Goal: Information Seeking & Learning: Learn about a topic

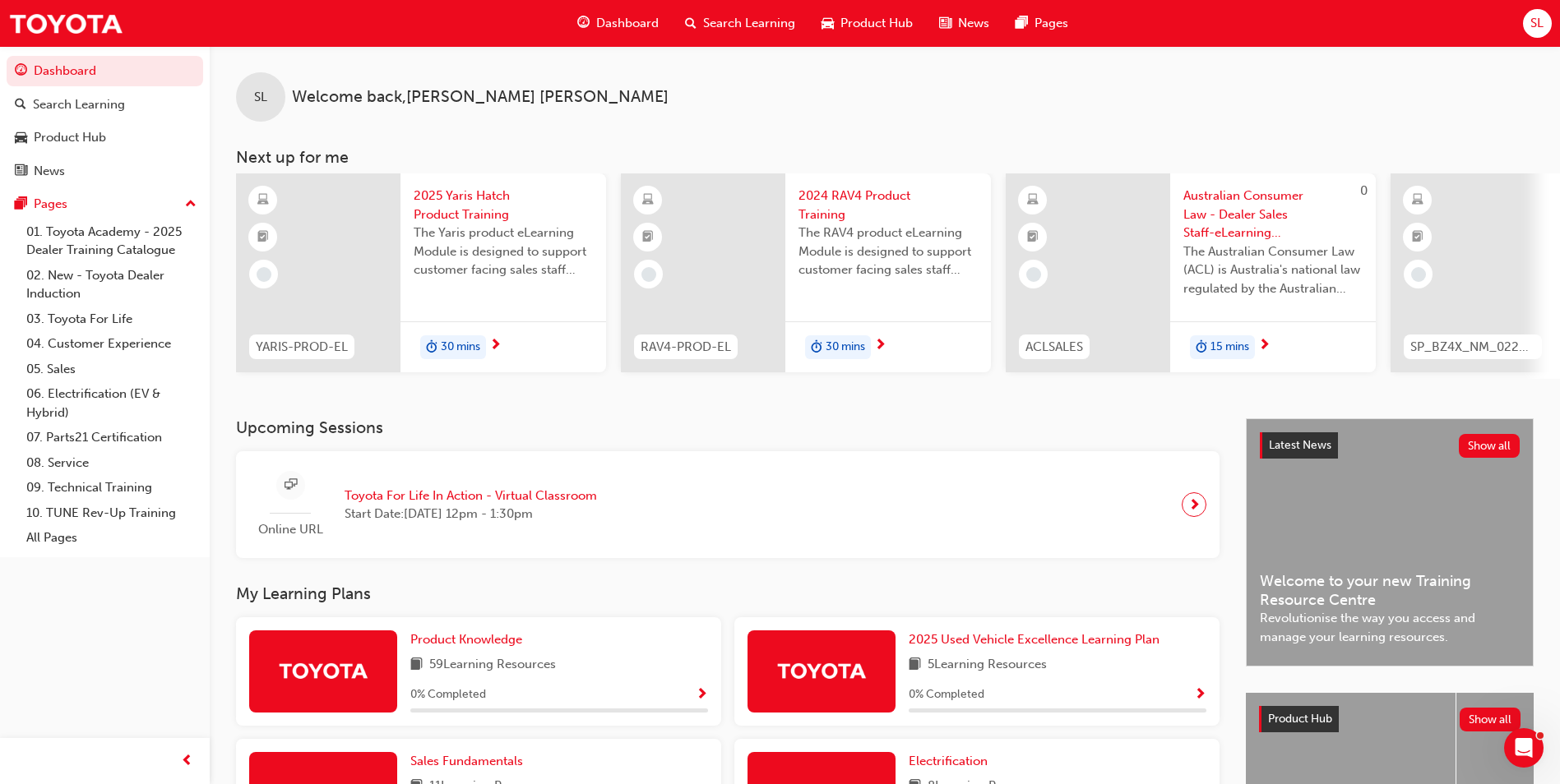
drag, startPoint x: 829, startPoint y: 98, endPoint x: 827, endPoint y: 114, distance: 16.1
click at [835, 106] on div "SL Welcome back , Shane Lombardo" at bounding box center [884, 83] width 1350 height 75
click at [1182, 511] on div at bounding box center [1194, 504] width 25 height 25
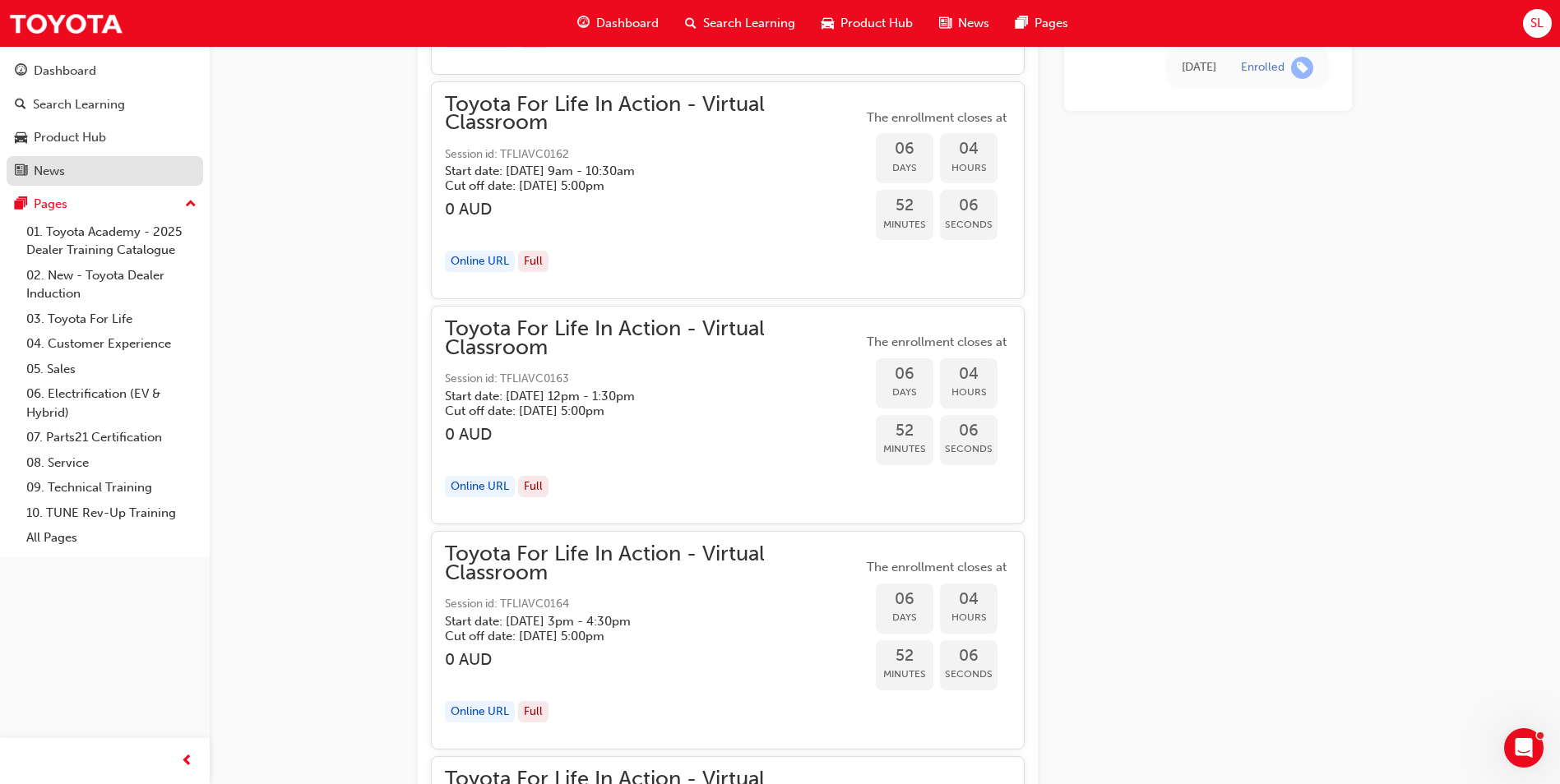
scroll to position [3284, 0]
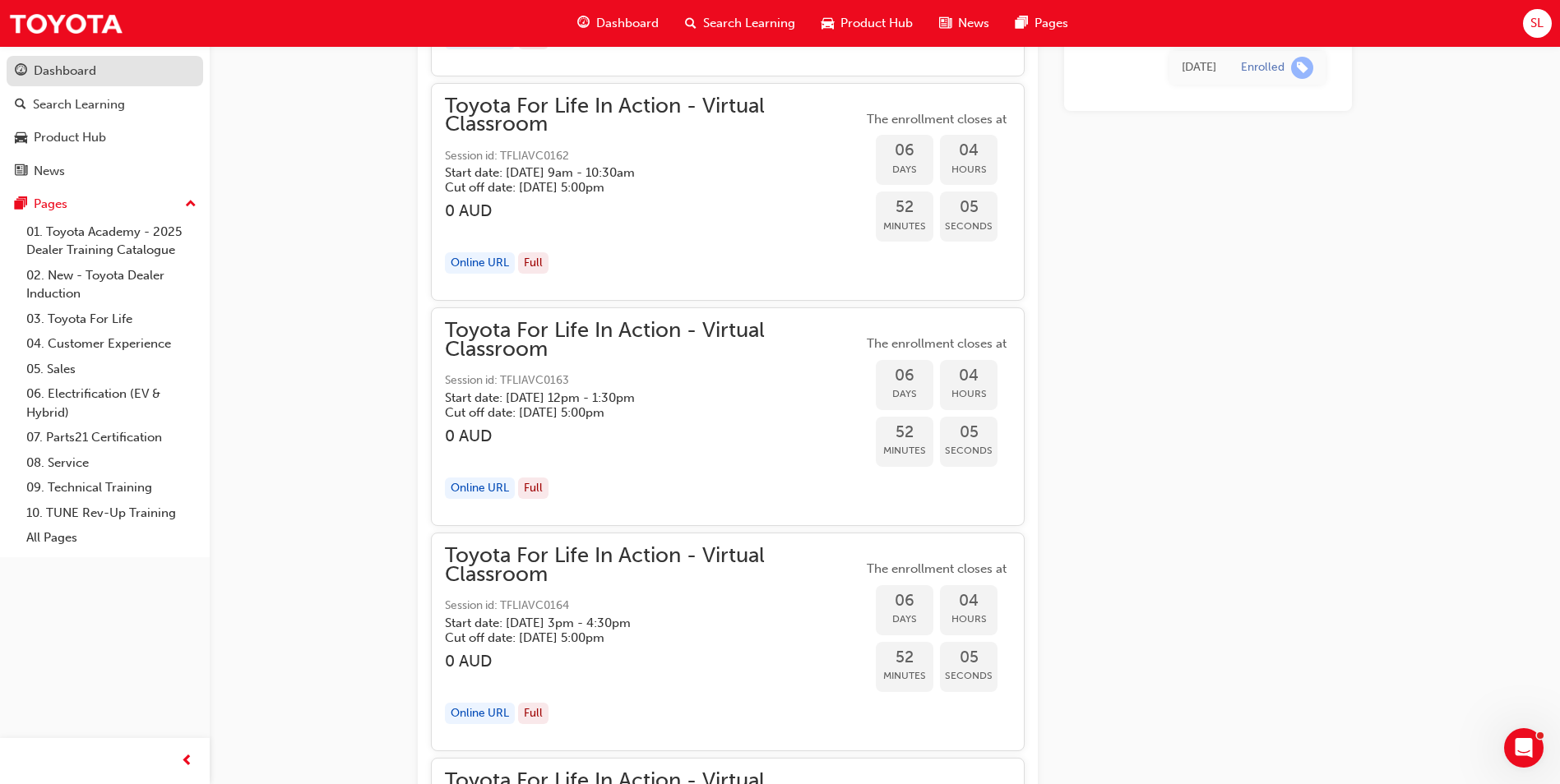
click at [94, 64] on div "Dashboard" at bounding box center [65, 71] width 63 height 19
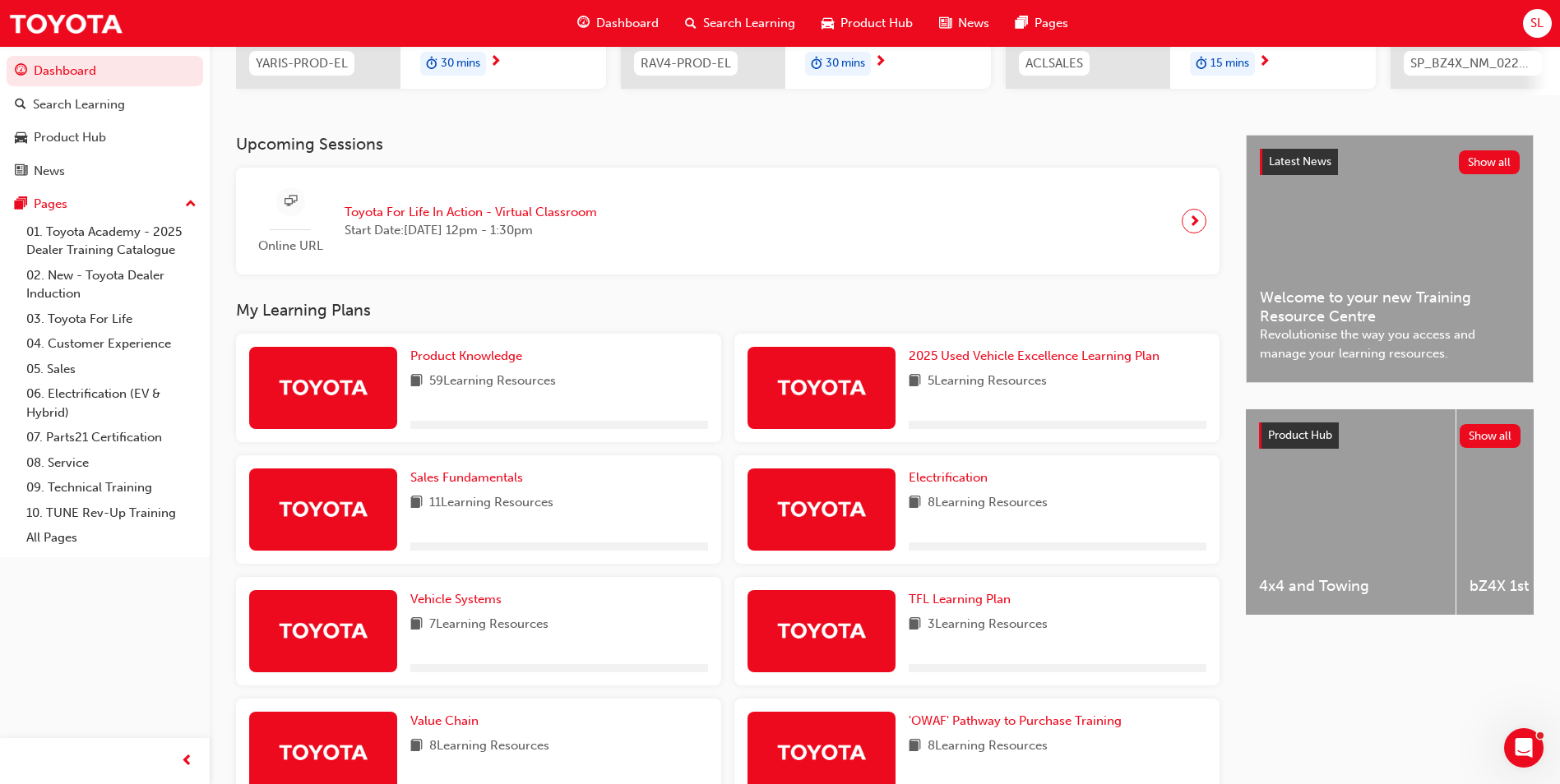
scroll to position [329, 0]
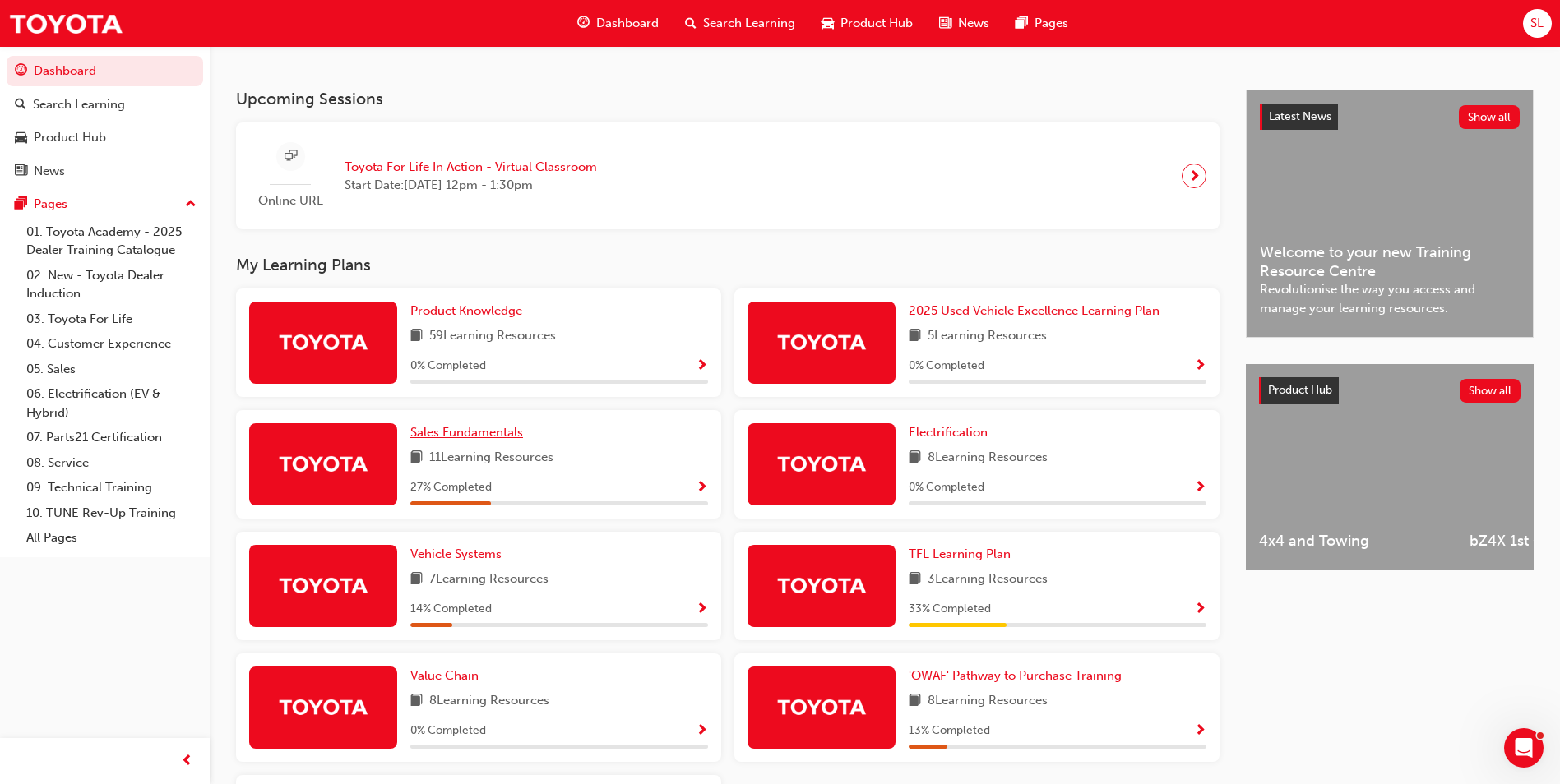
click at [485, 440] on span "Sales Fundamentals" at bounding box center [467, 432] width 112 height 15
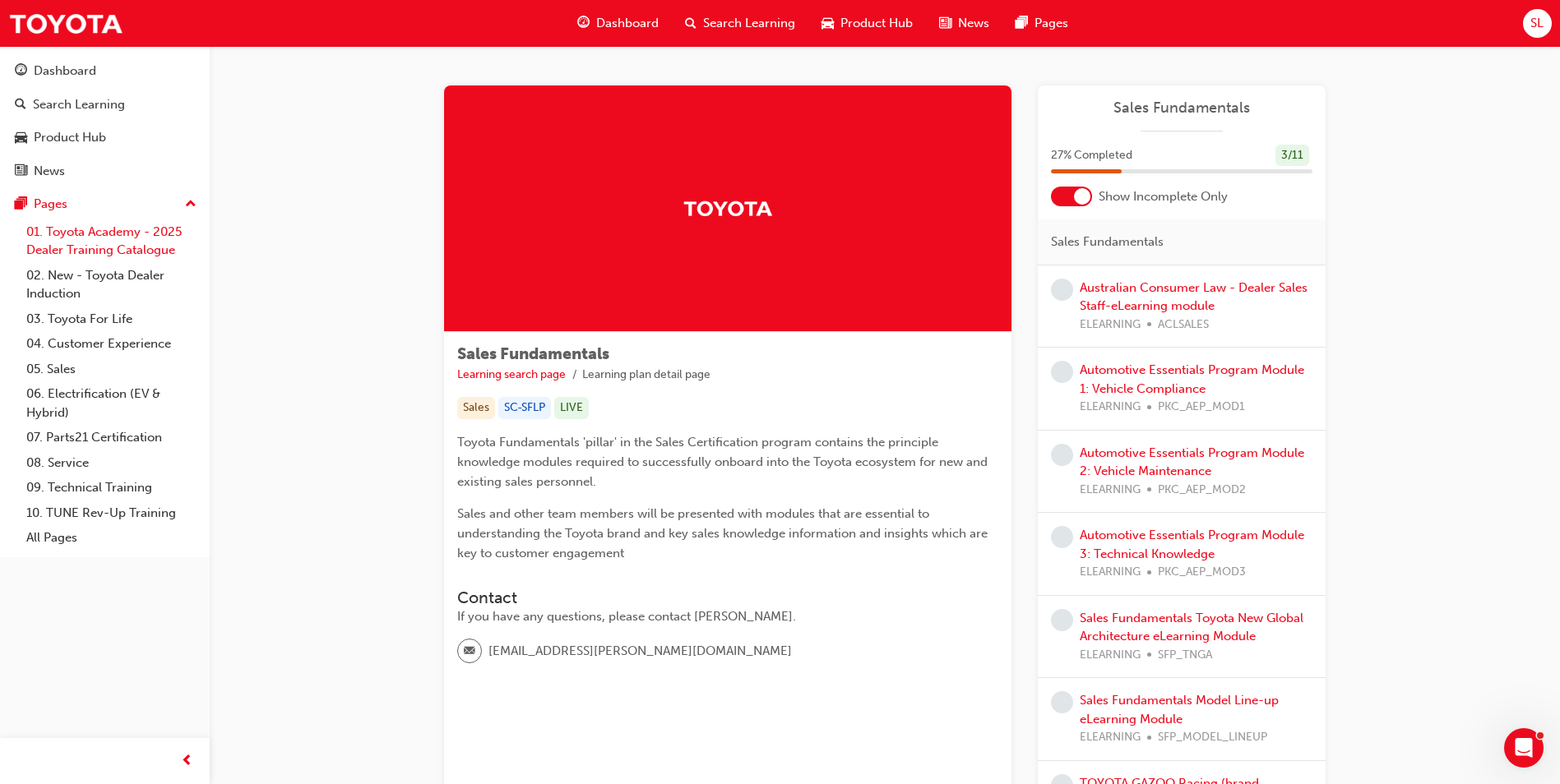
click at [108, 238] on link "01. Toyota Academy - 2025 Dealer Training Catalogue" at bounding box center [111, 241] width 183 height 43
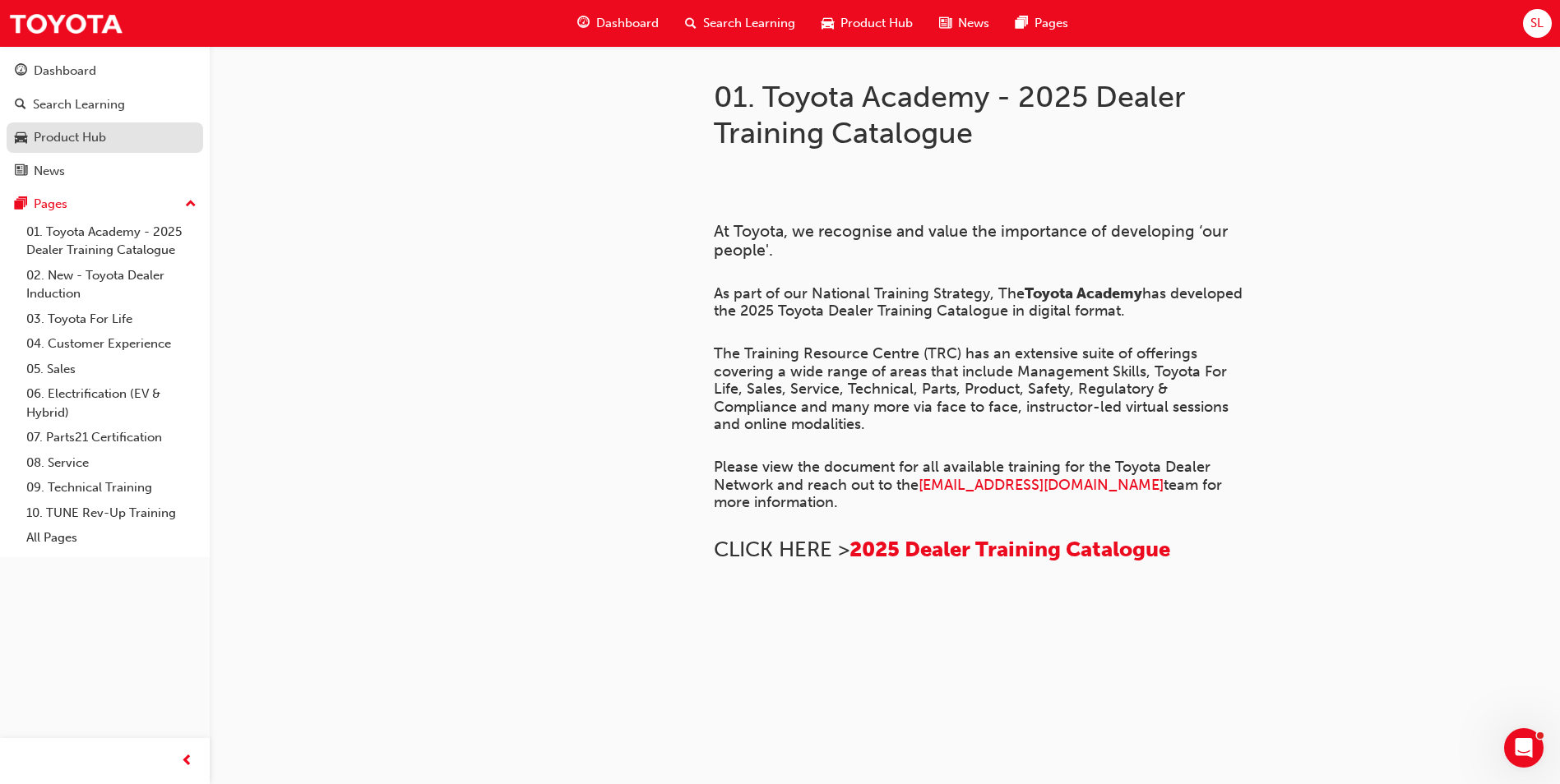
click at [71, 138] on div "Product Hub" at bounding box center [70, 137] width 73 height 19
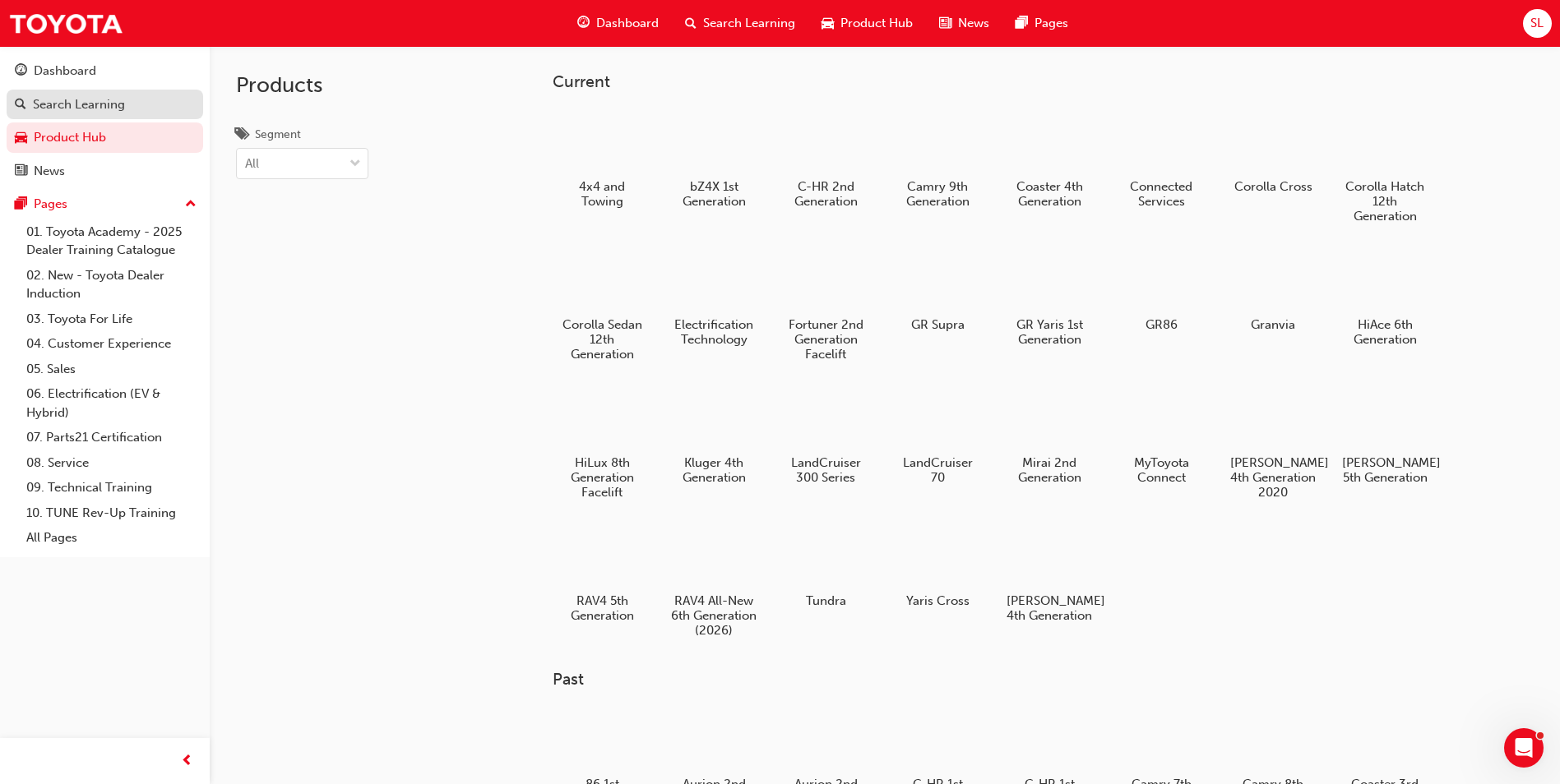
click at [78, 112] on div "Search Learning" at bounding box center [79, 104] width 92 height 19
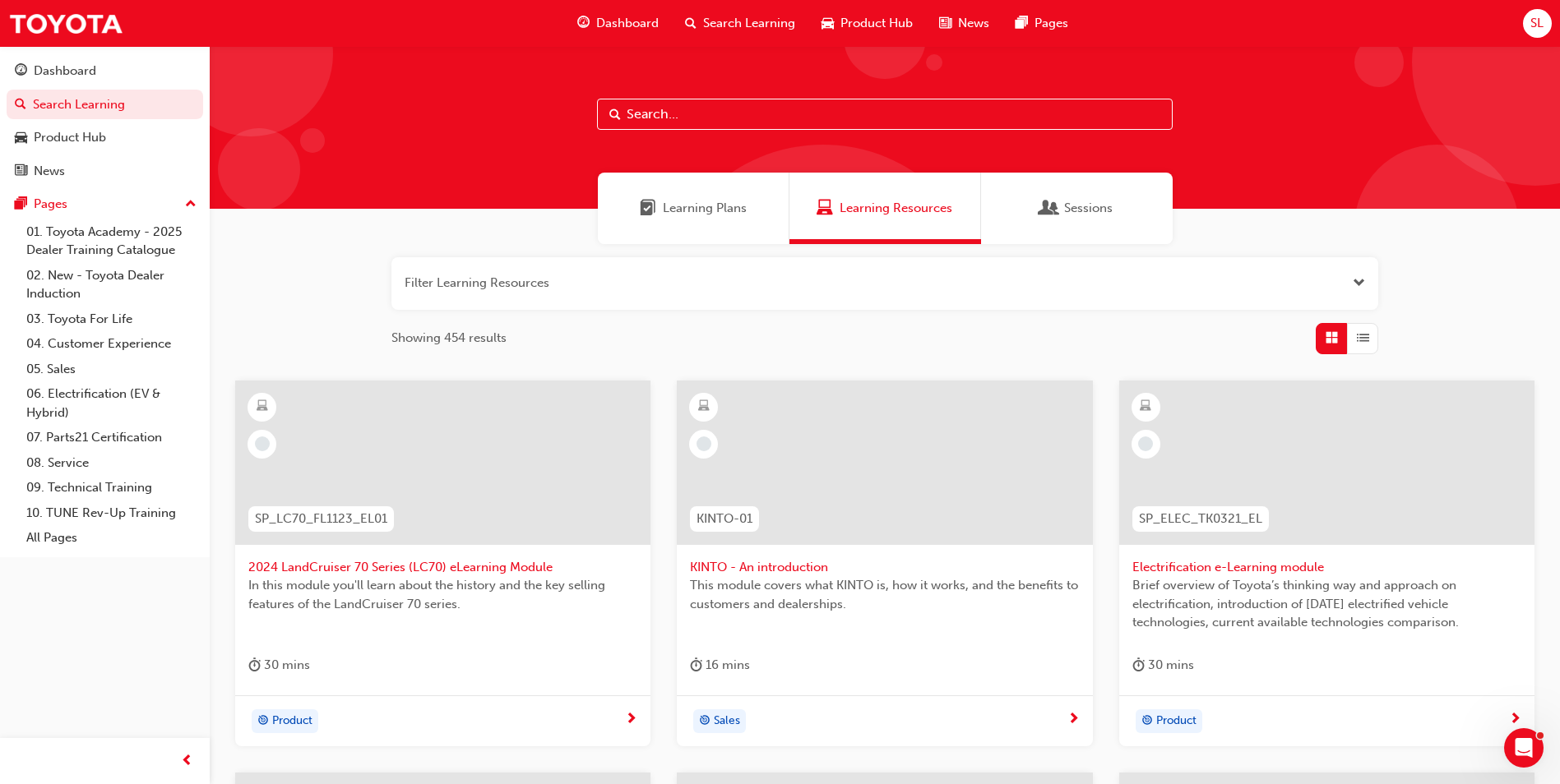
click at [707, 210] on span "Learning Plans" at bounding box center [705, 208] width 84 height 19
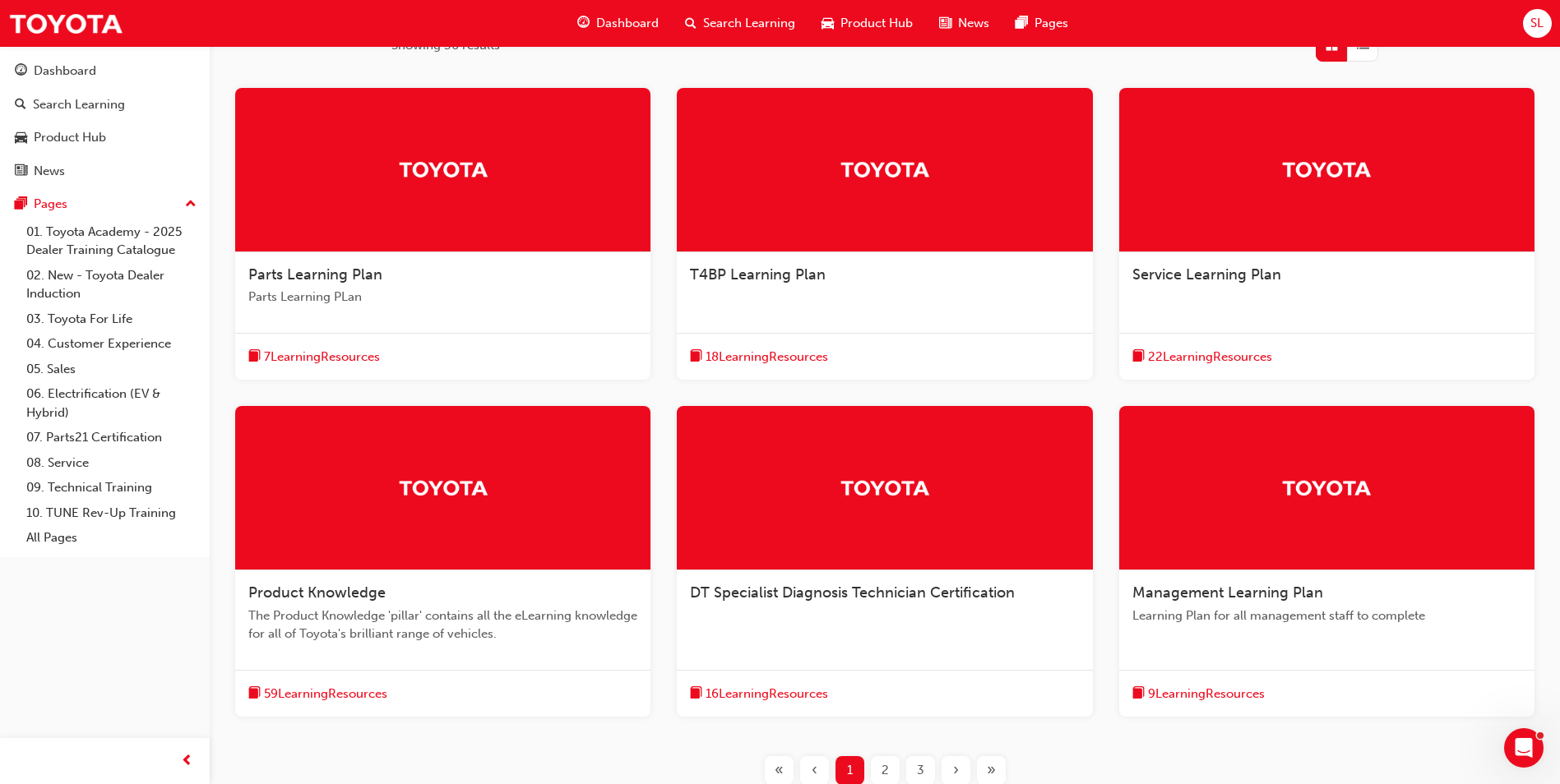
scroll to position [427, 0]
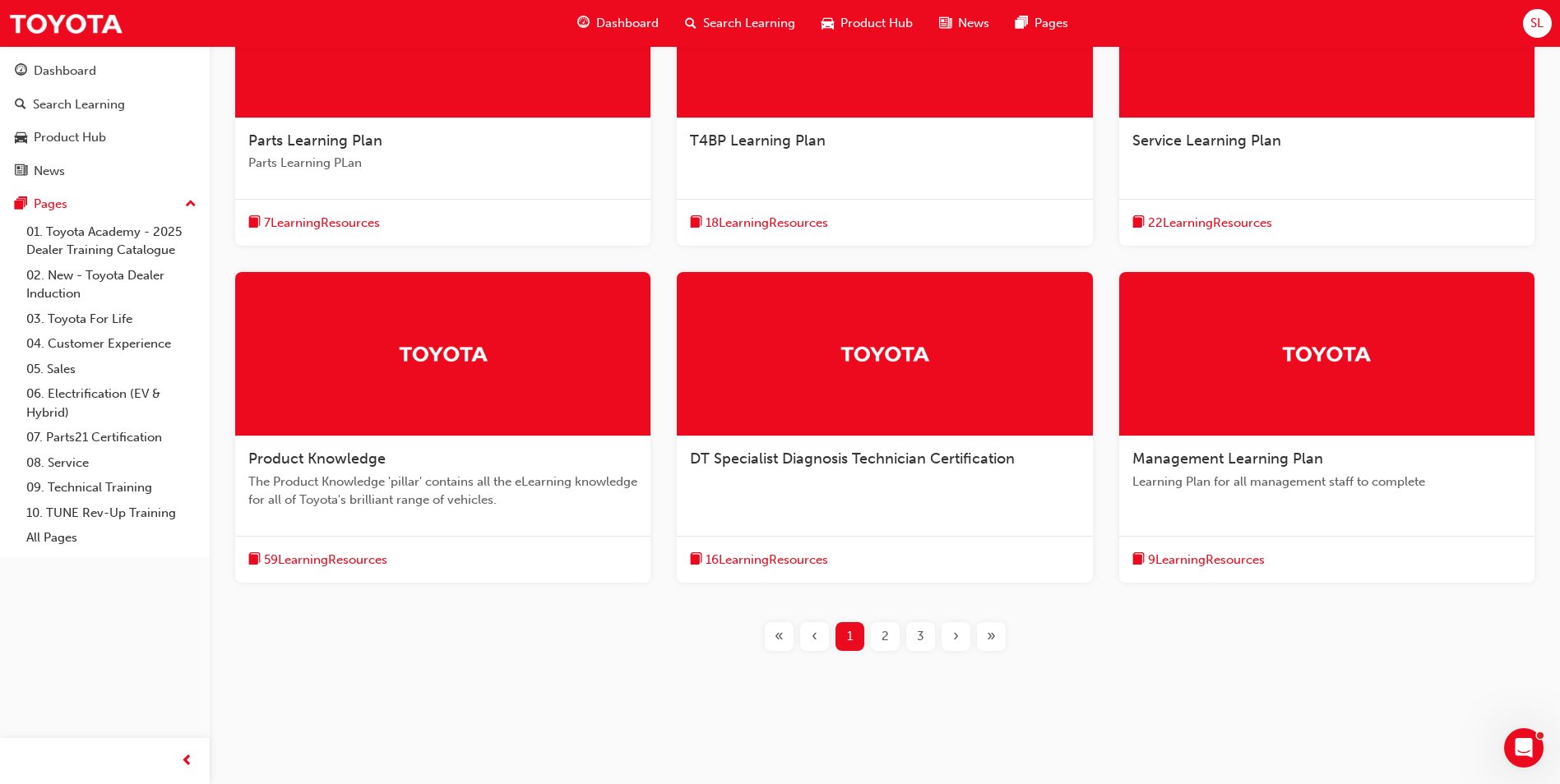
click at [892, 633] on div "2" at bounding box center [885, 636] width 29 height 29
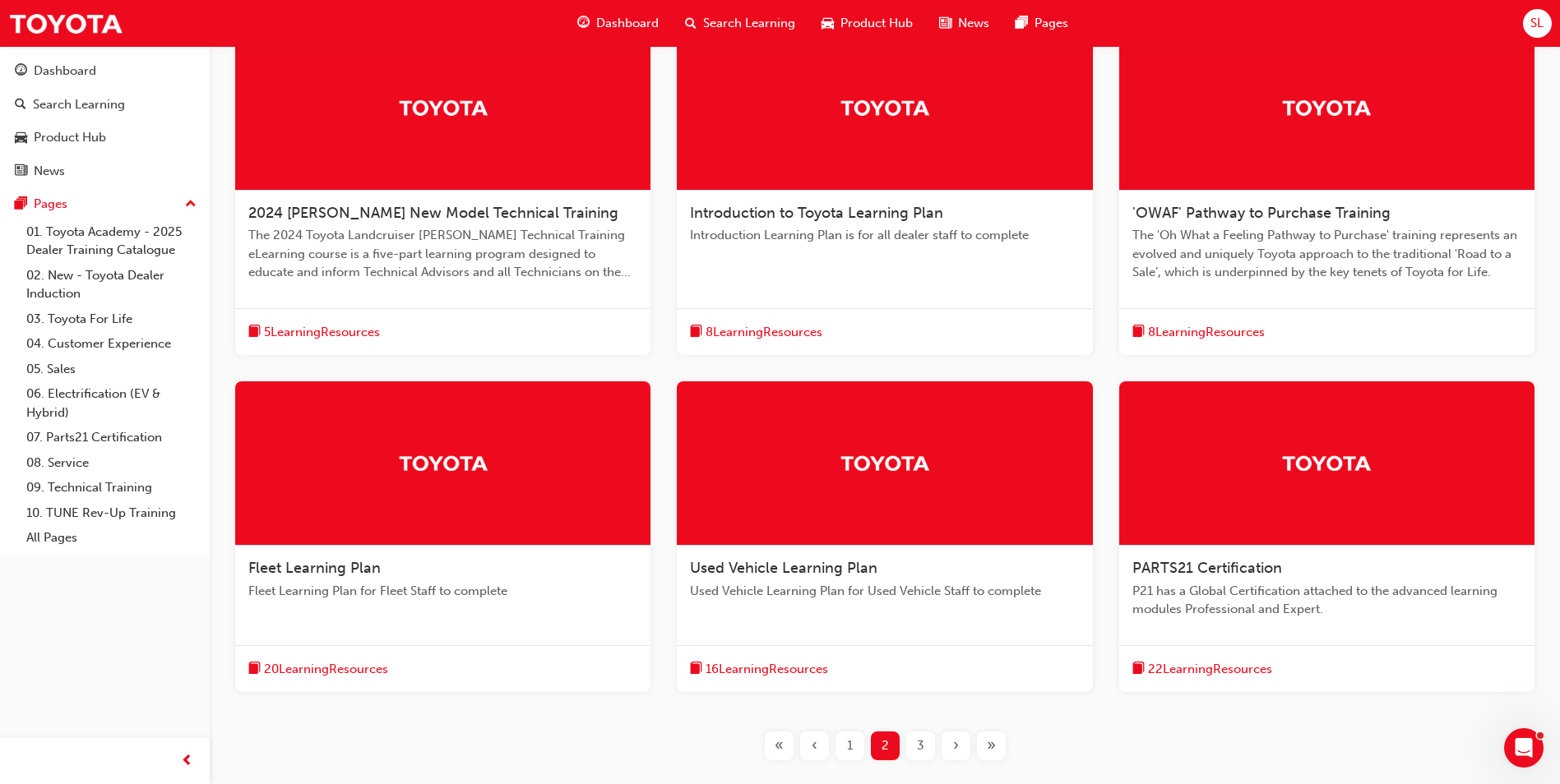
scroll to position [427, 0]
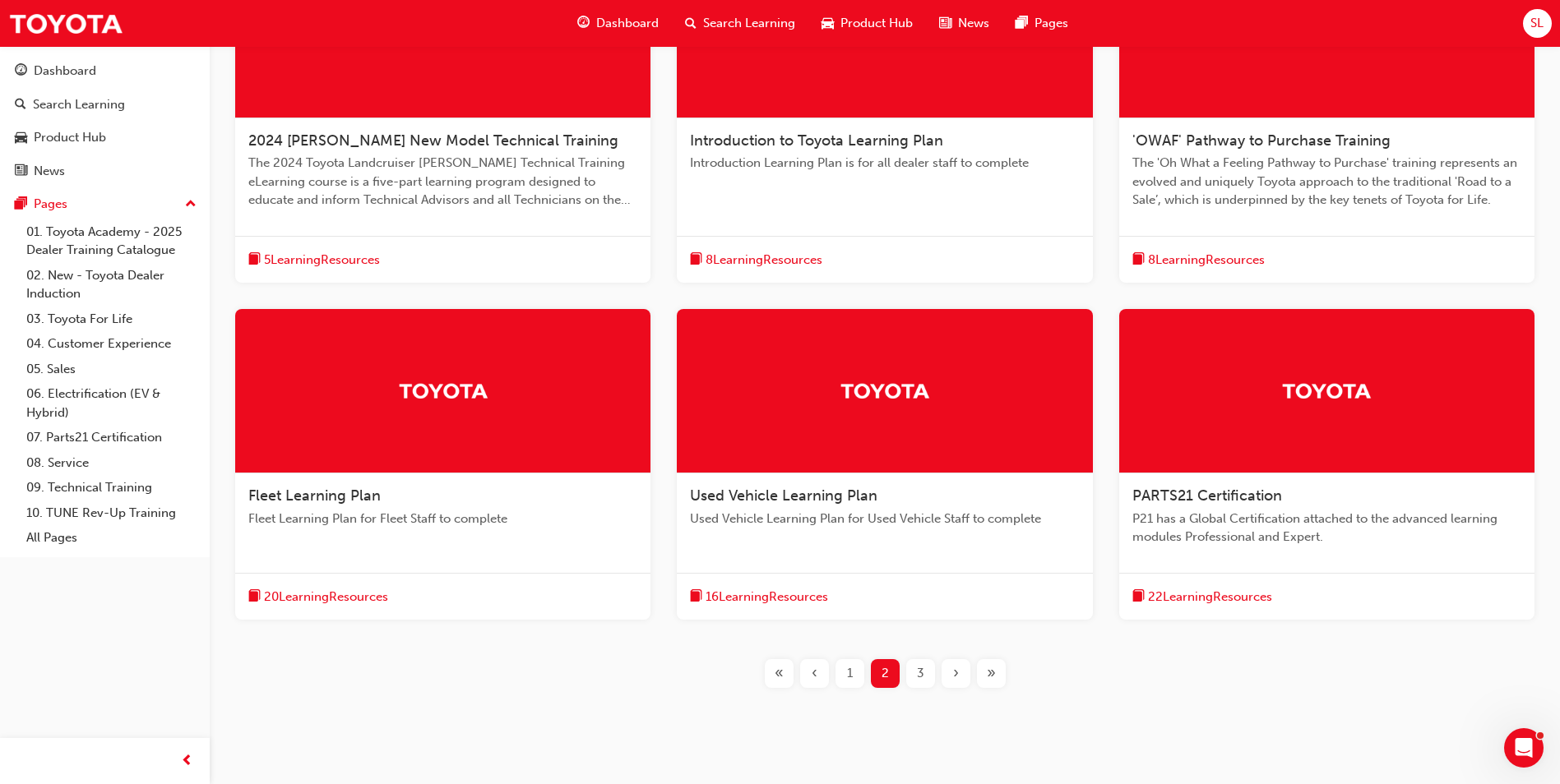
click at [921, 677] on span "3" at bounding box center [921, 673] width 7 height 19
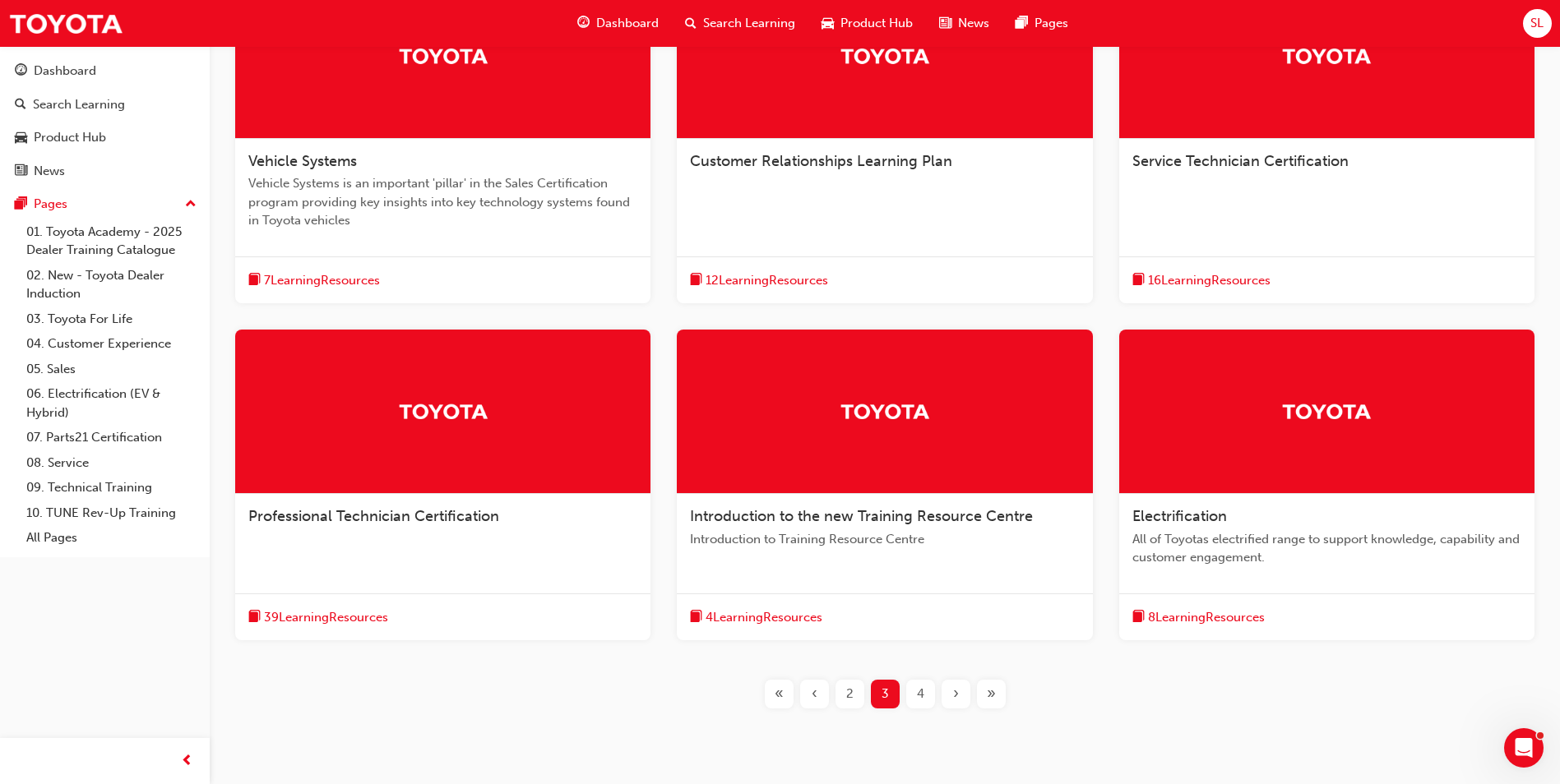
scroll to position [464, 0]
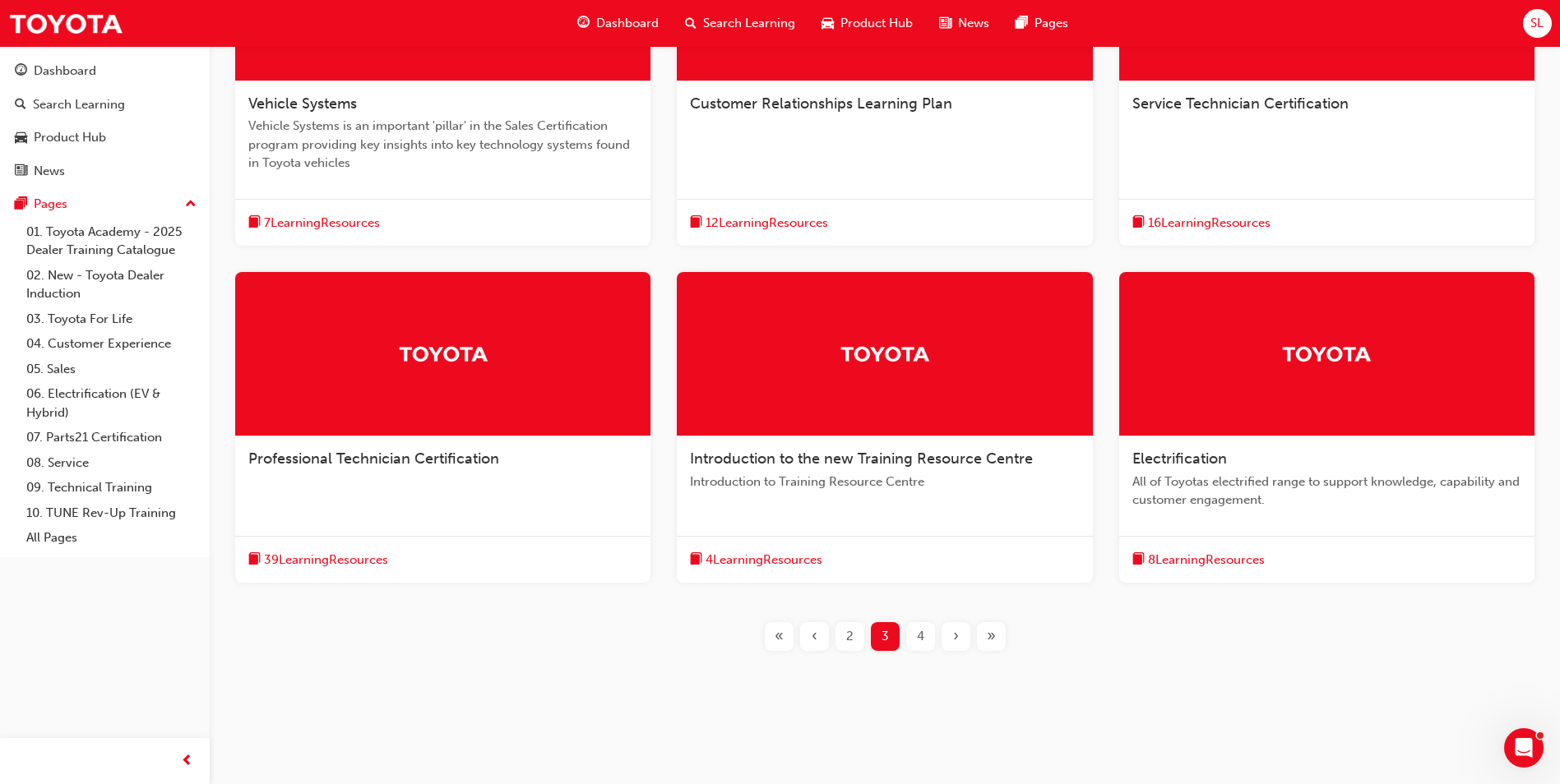
click at [910, 634] on div "4" at bounding box center [921, 636] width 29 height 29
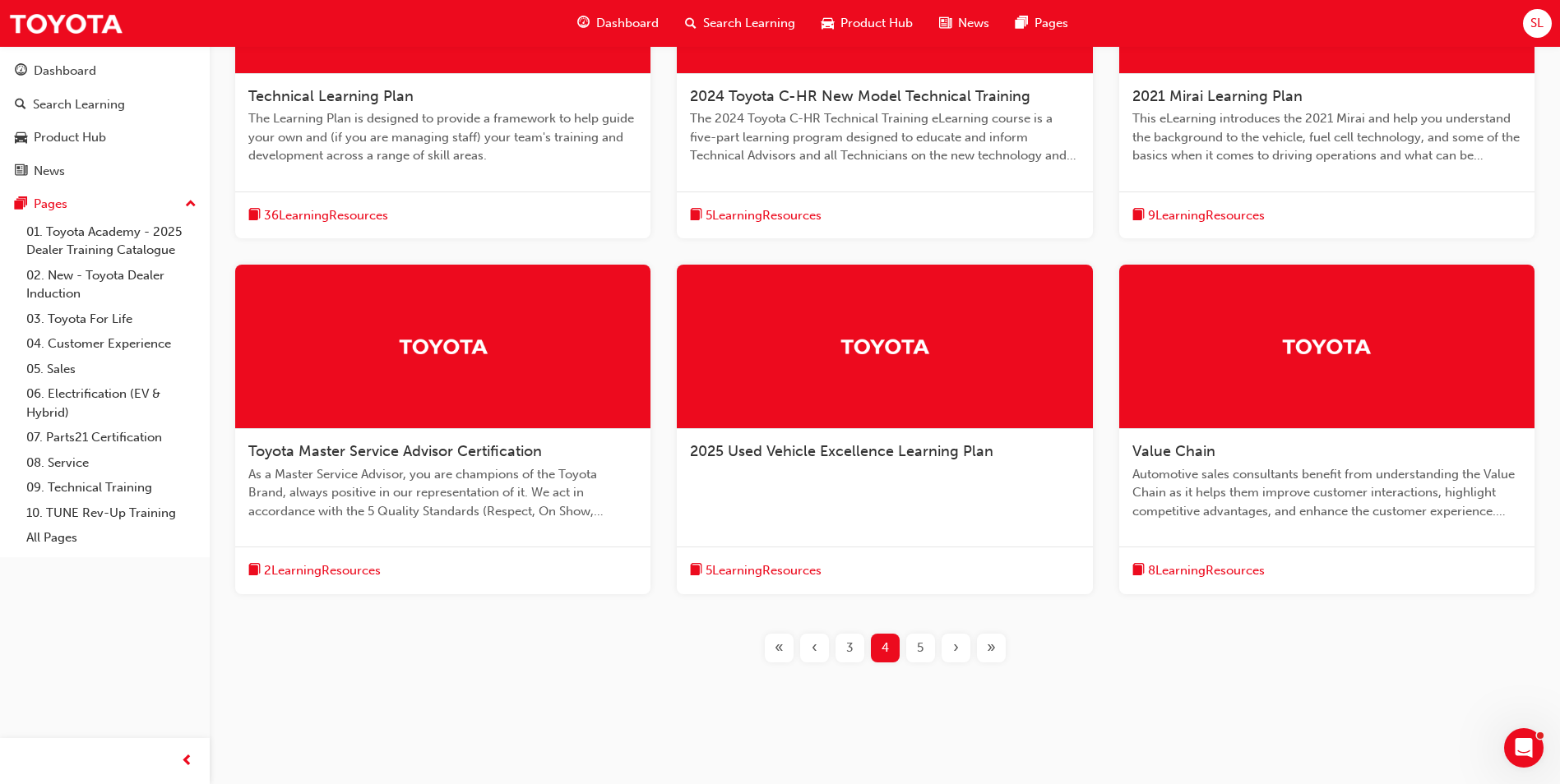
scroll to position [482, 0]
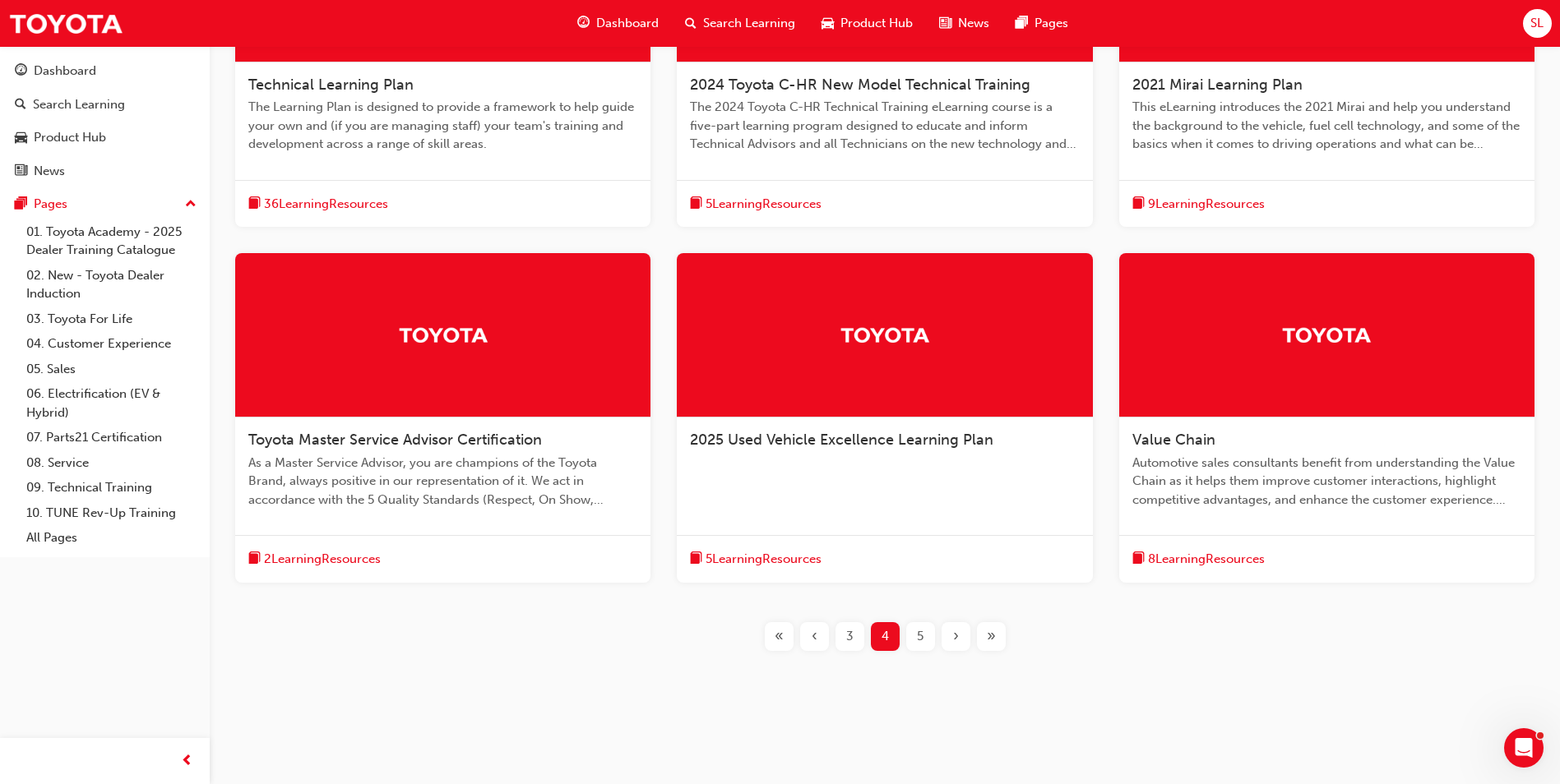
click at [923, 637] on span "5" at bounding box center [920, 636] width 6 height 19
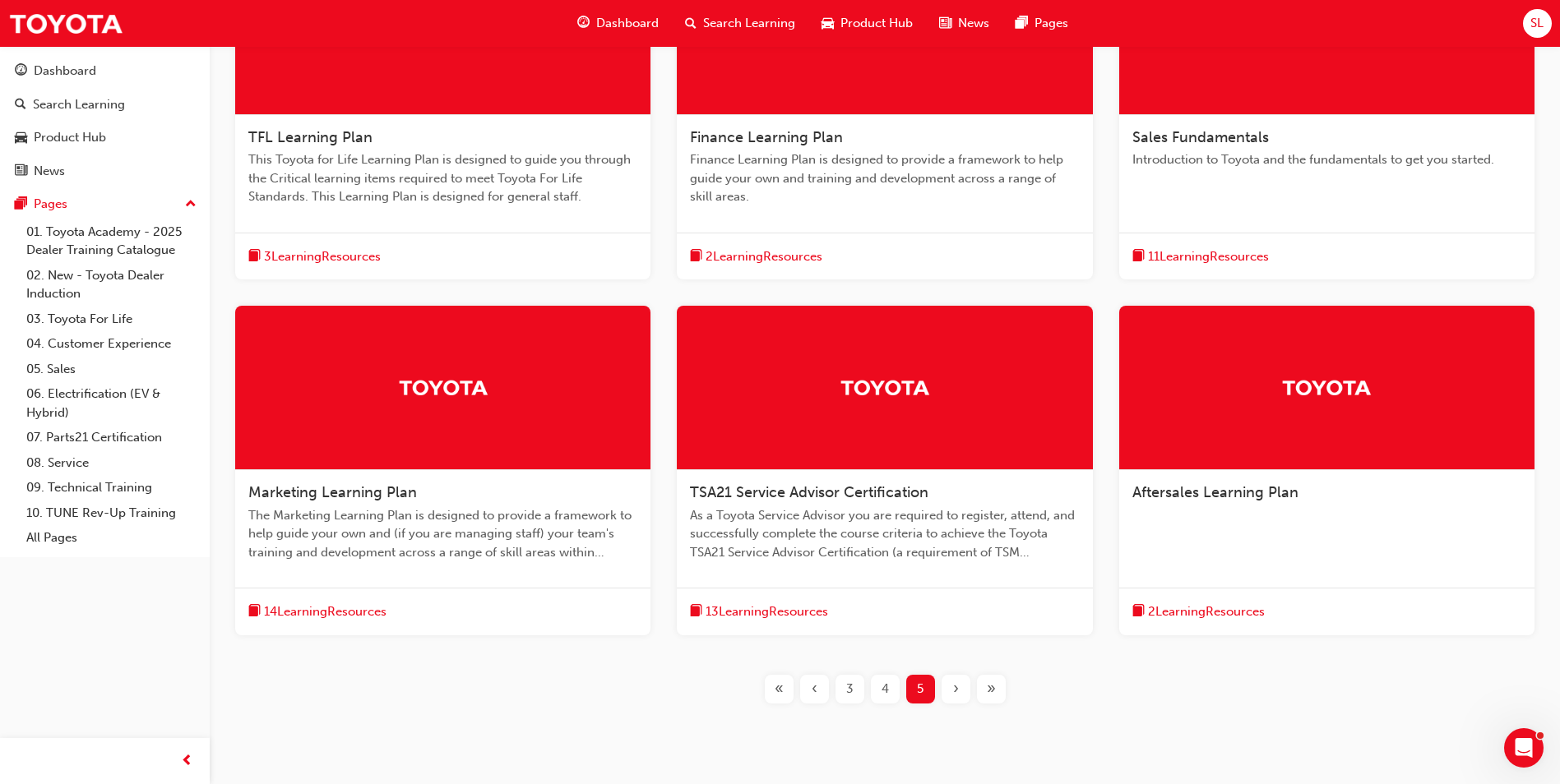
scroll to position [400, 0]
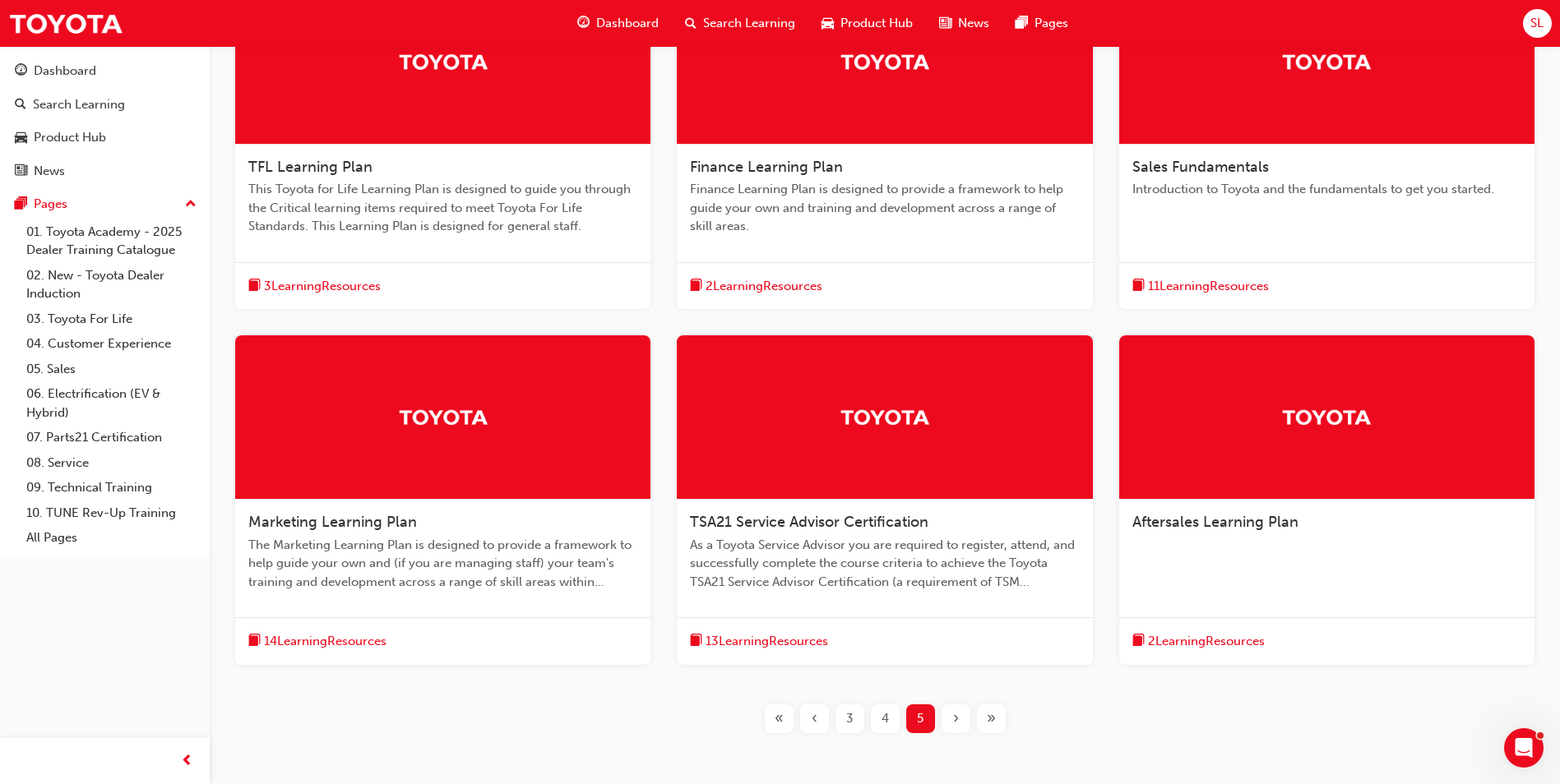
click at [359, 519] on span "Marketing Learning Plan" at bounding box center [333, 522] width 168 height 18
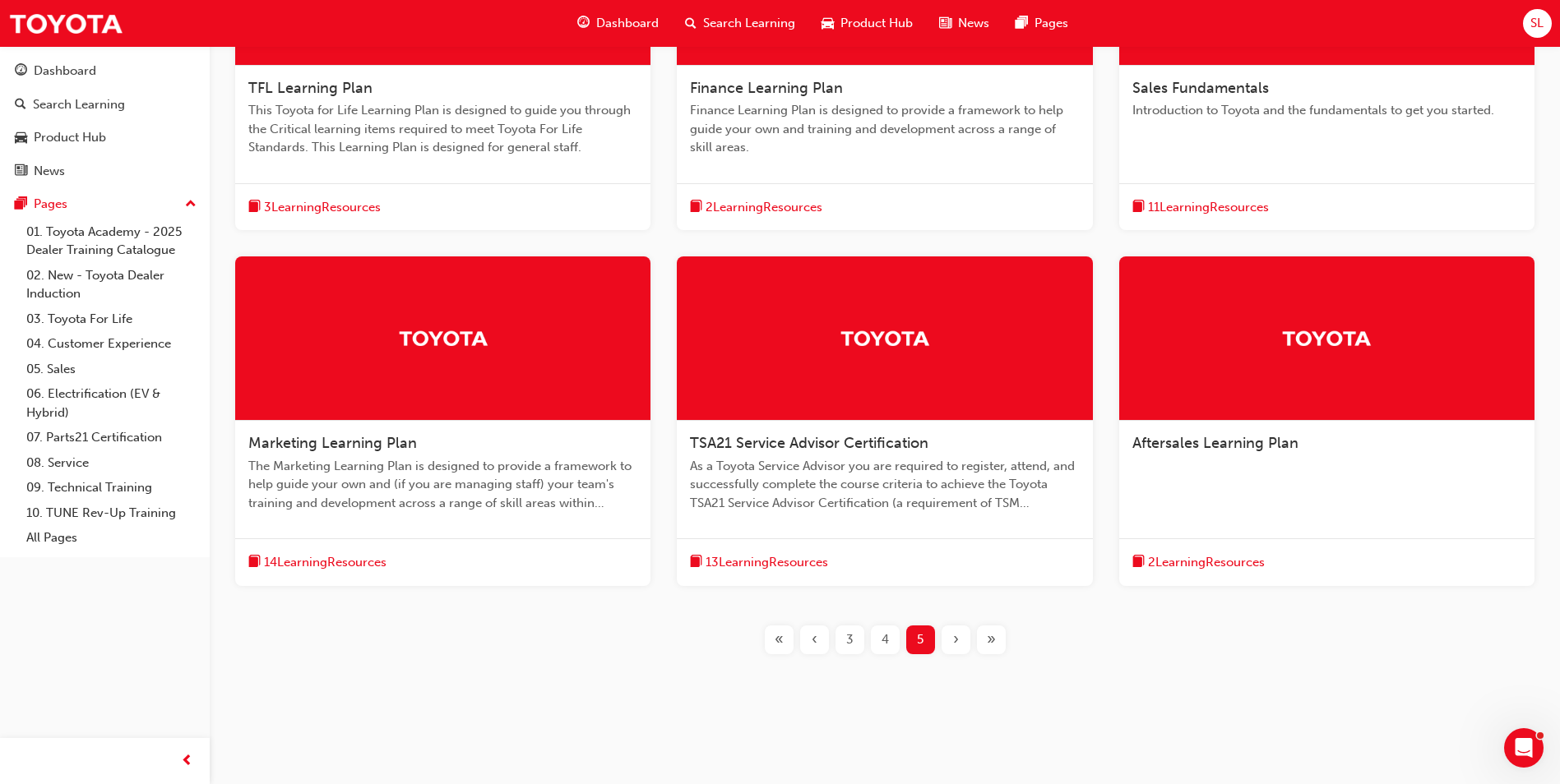
scroll to position [482, 0]
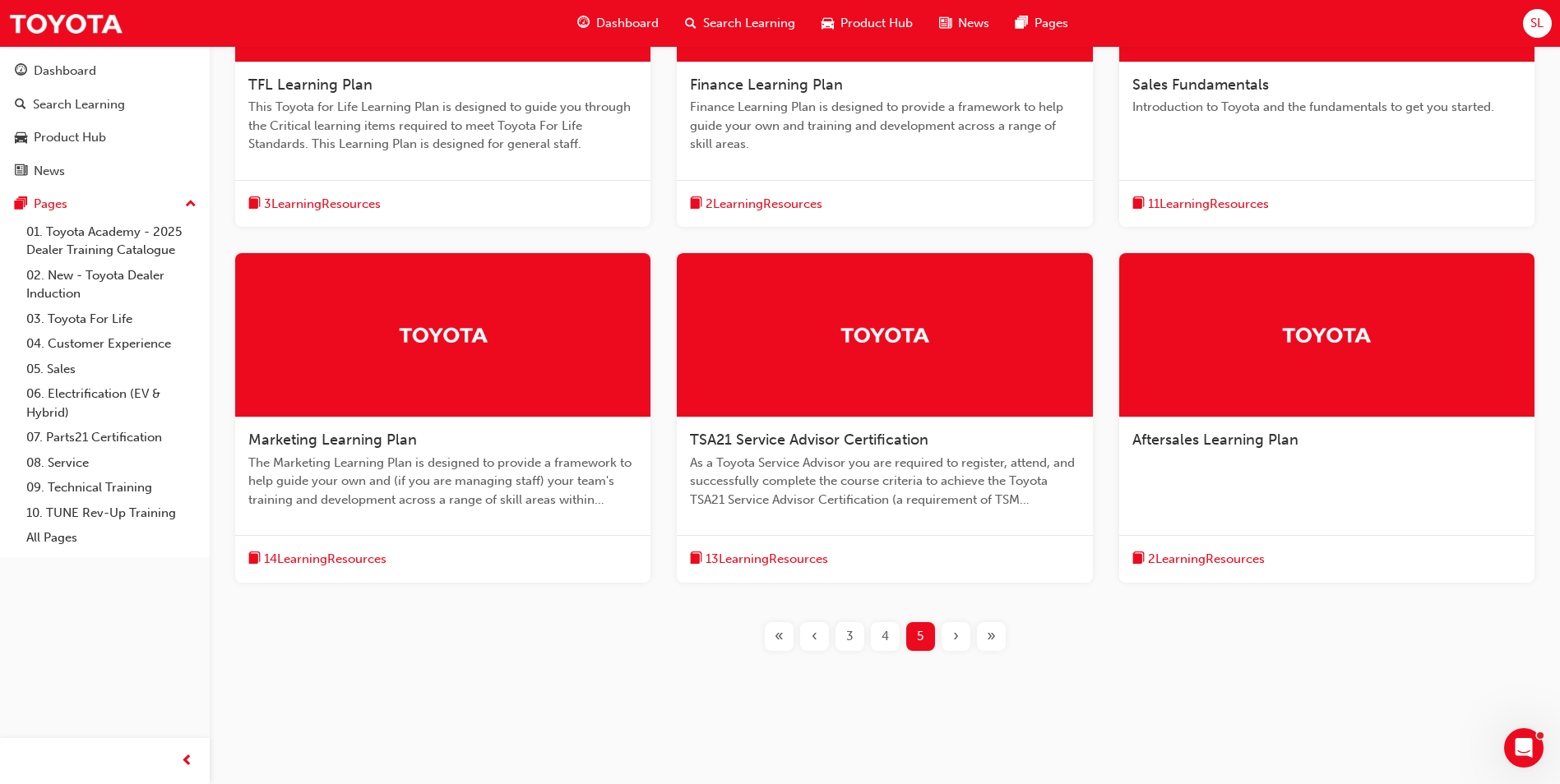
click at [781, 639] on span "«" at bounding box center [779, 636] width 9 height 19
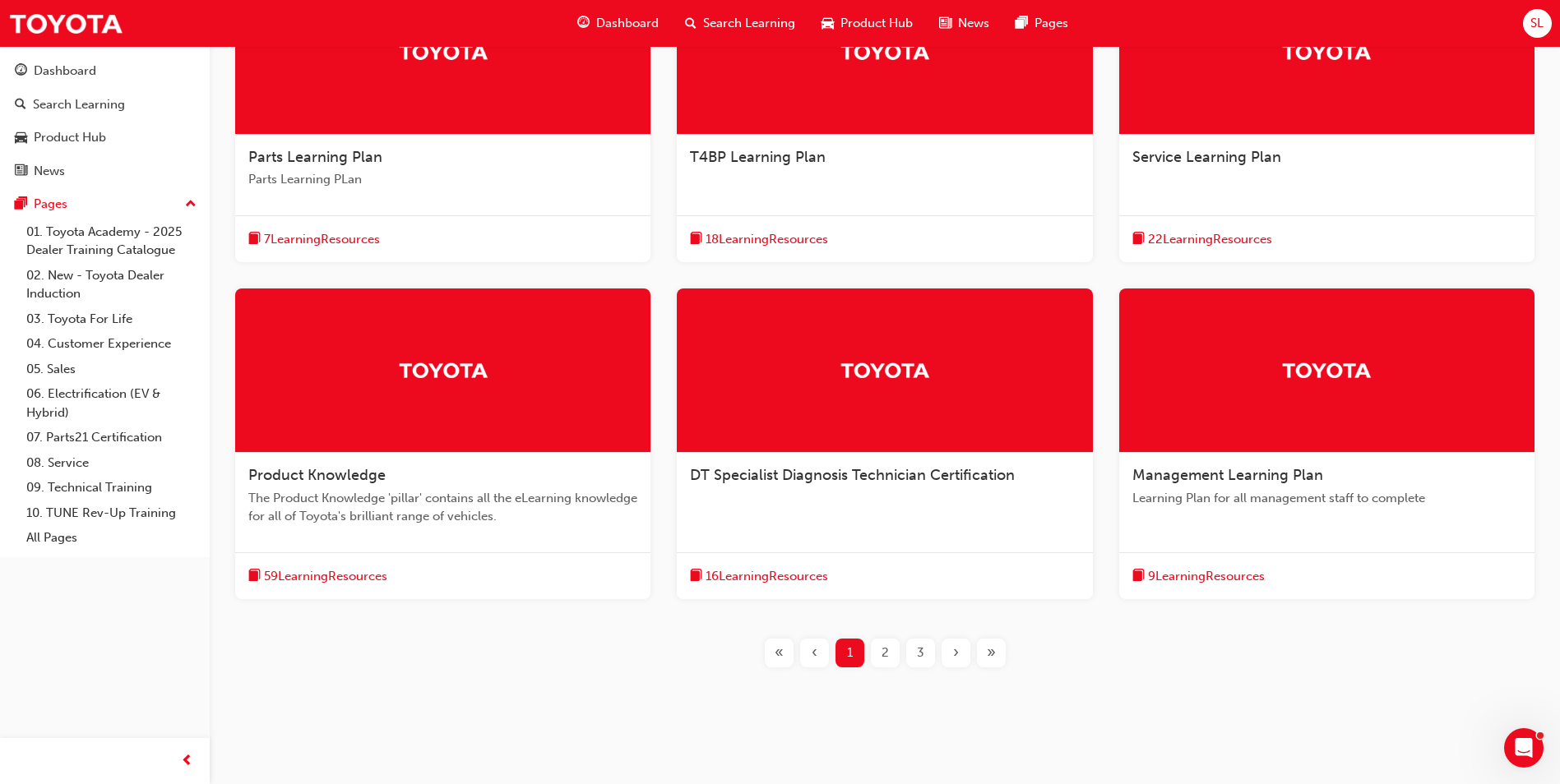
scroll to position [427, 0]
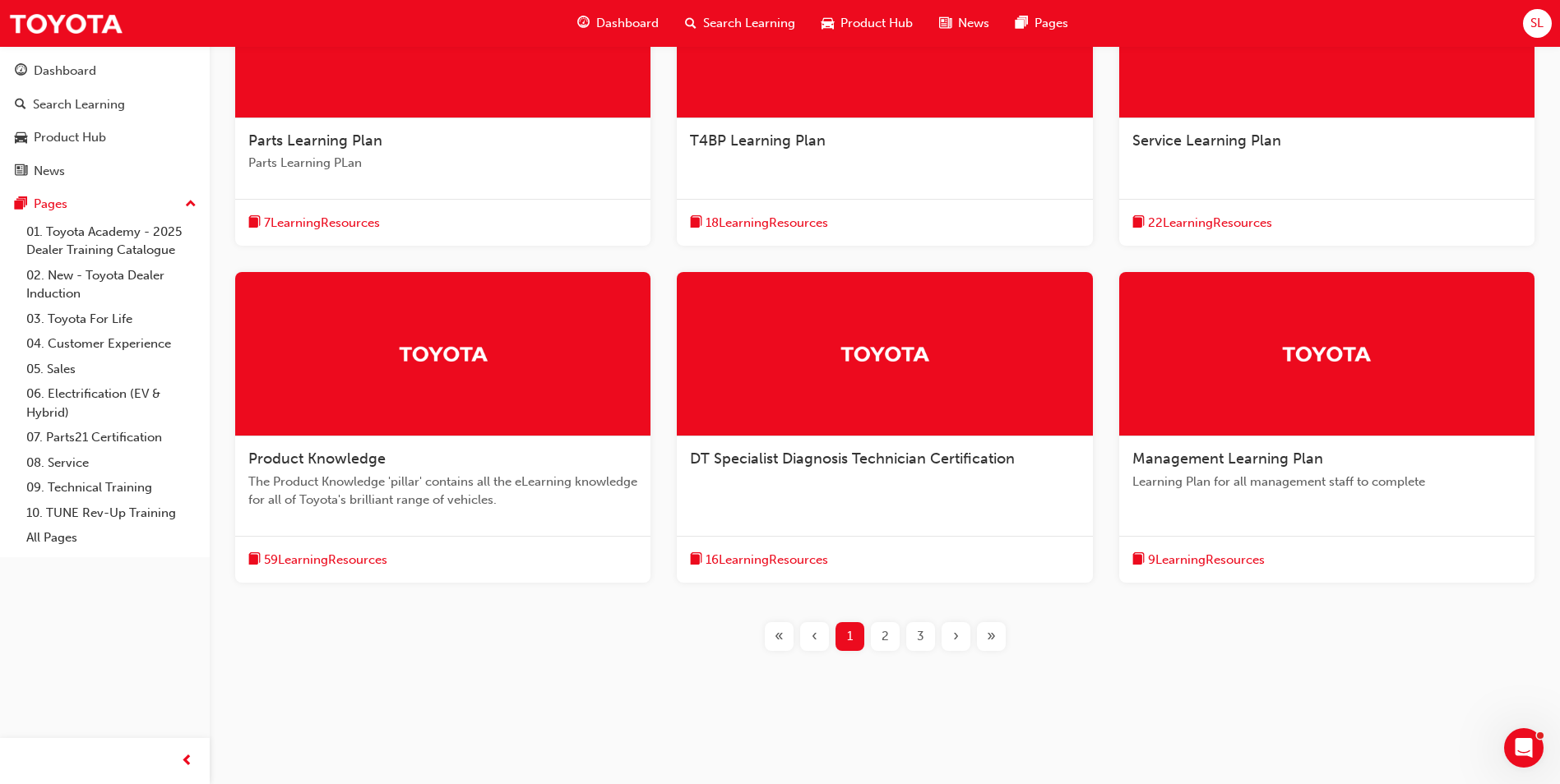
click at [365, 419] on div at bounding box center [443, 355] width 415 height 165
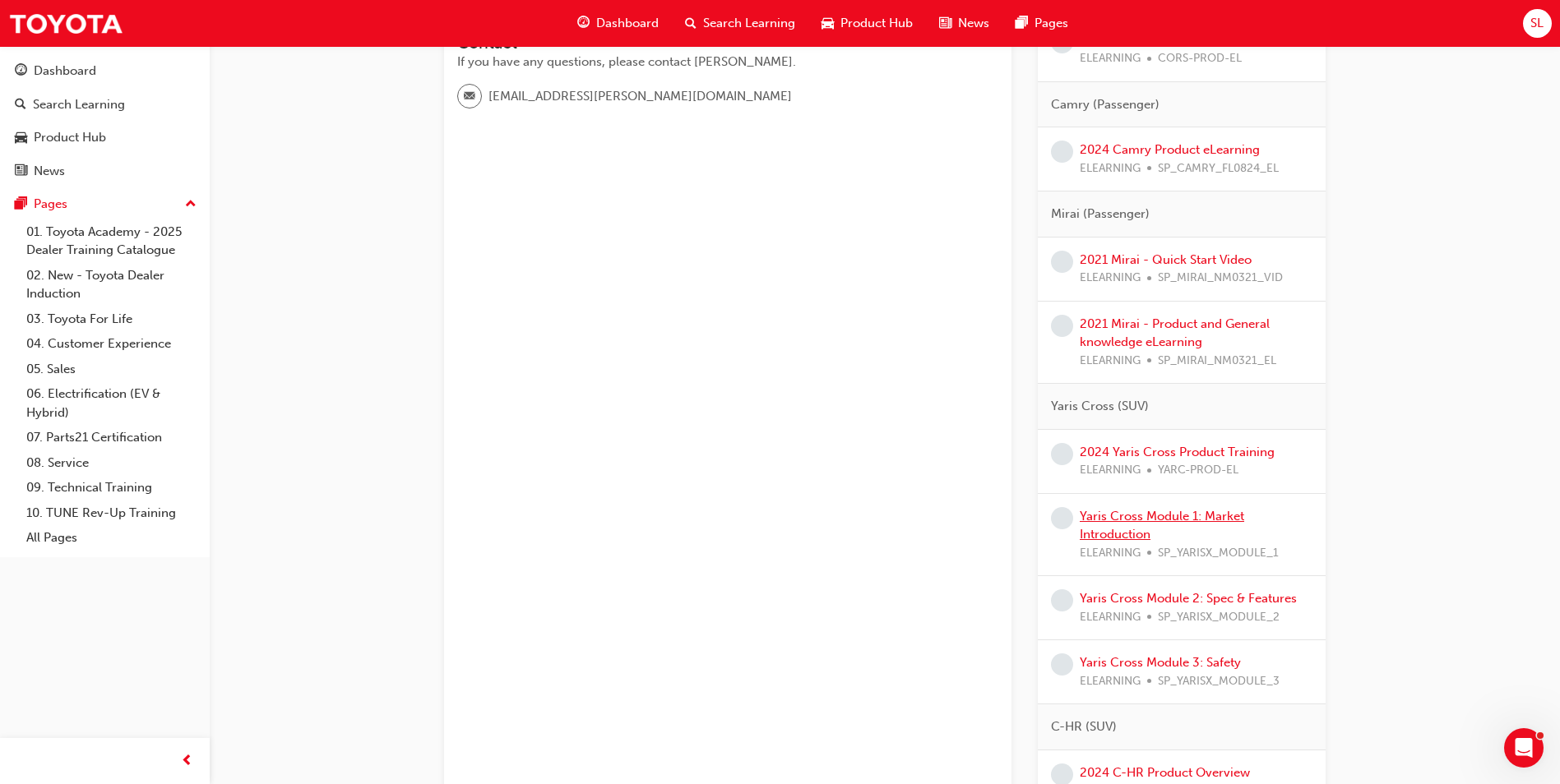
scroll to position [575, 0]
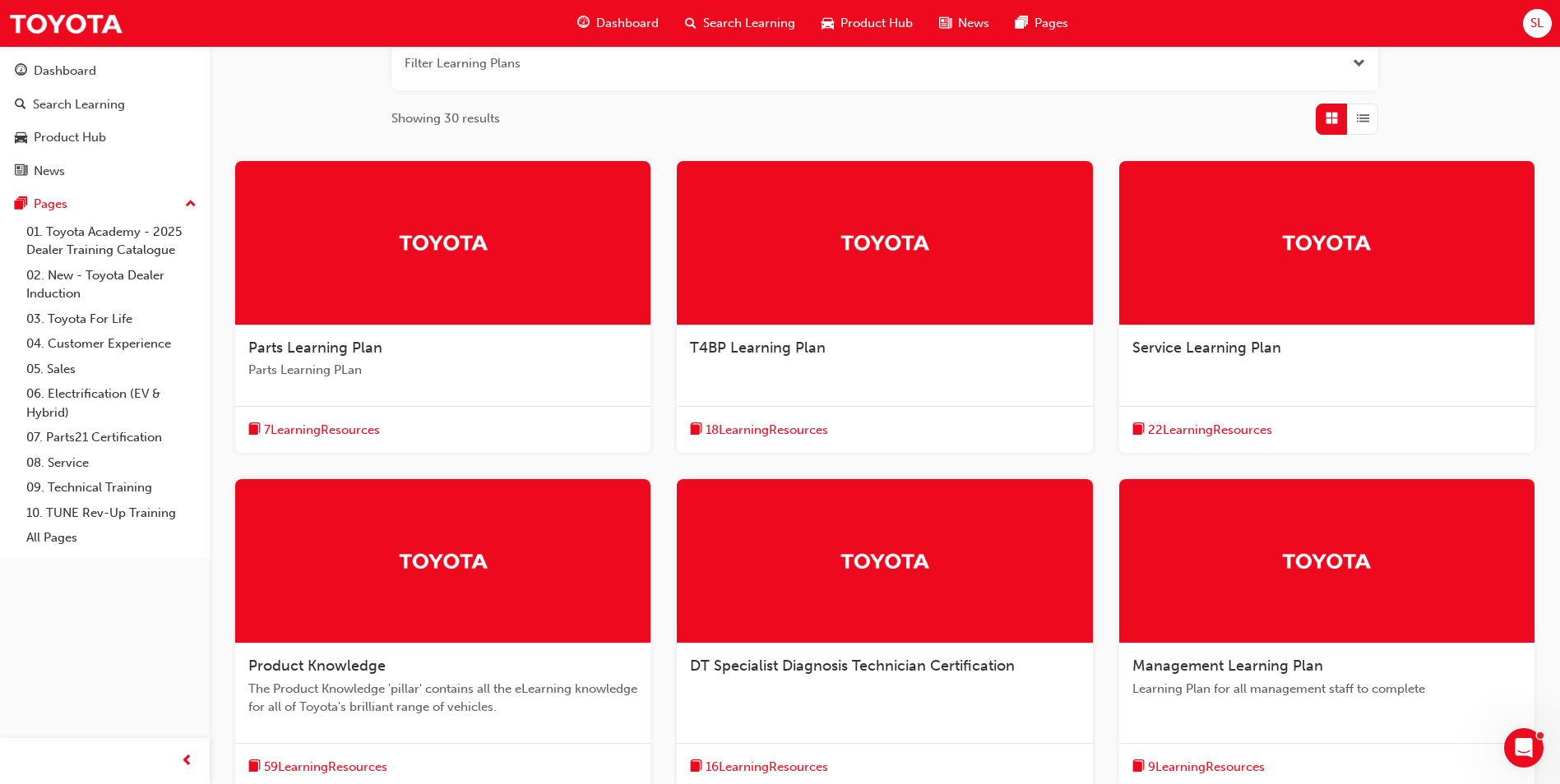
scroll to position [247, 0]
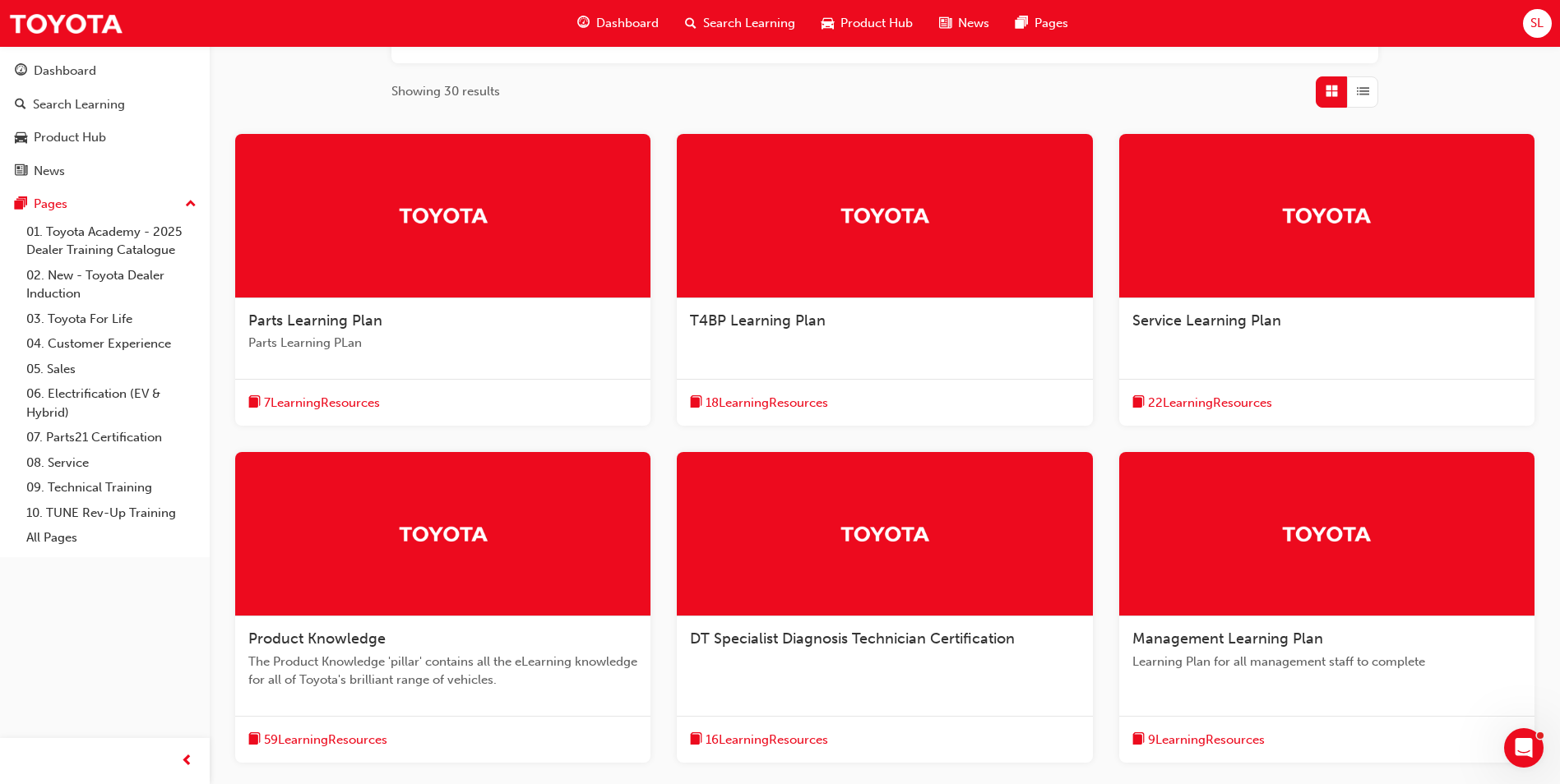
click at [769, 278] on div at bounding box center [884, 216] width 415 height 165
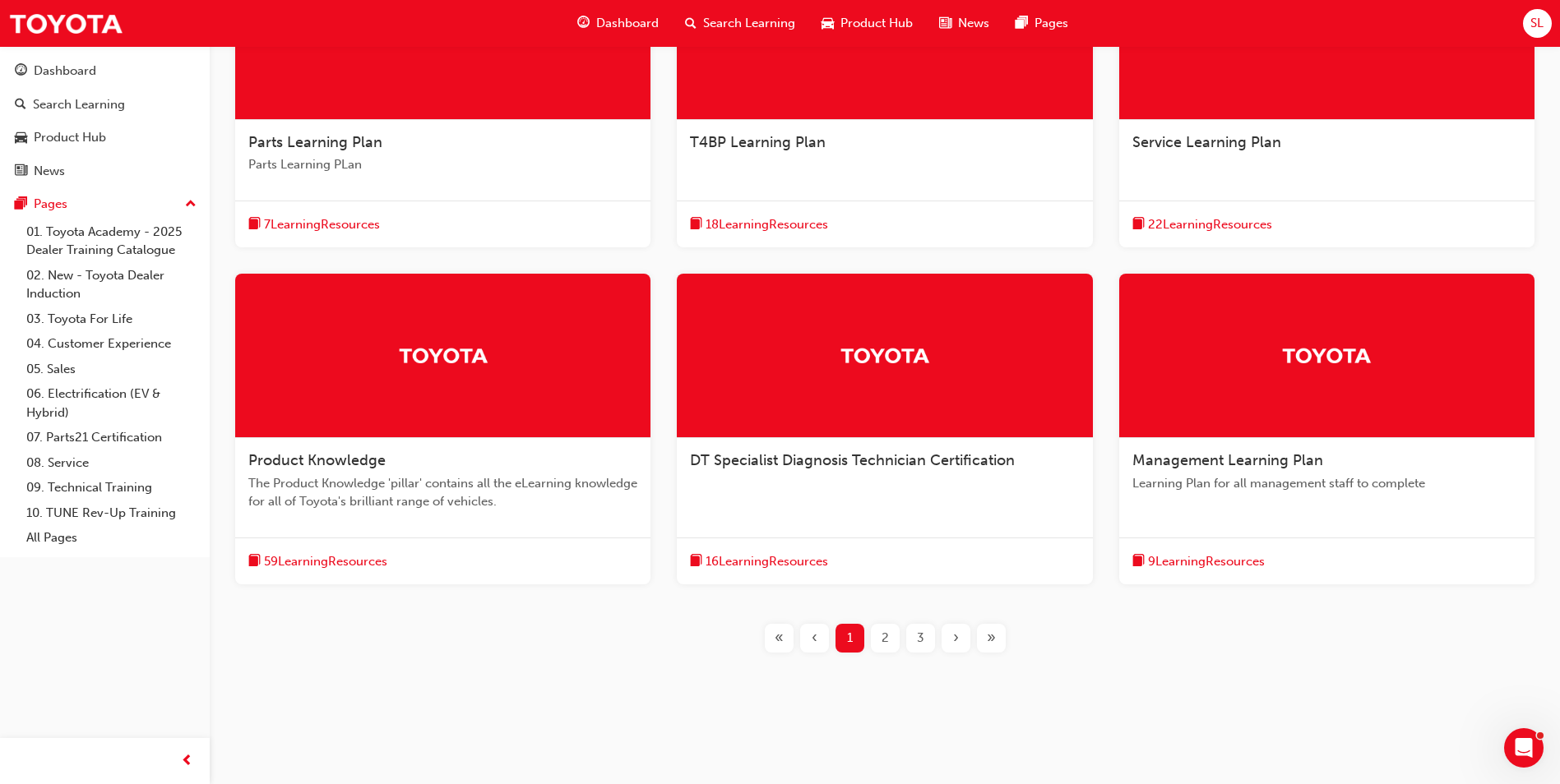
scroll to position [427, 0]
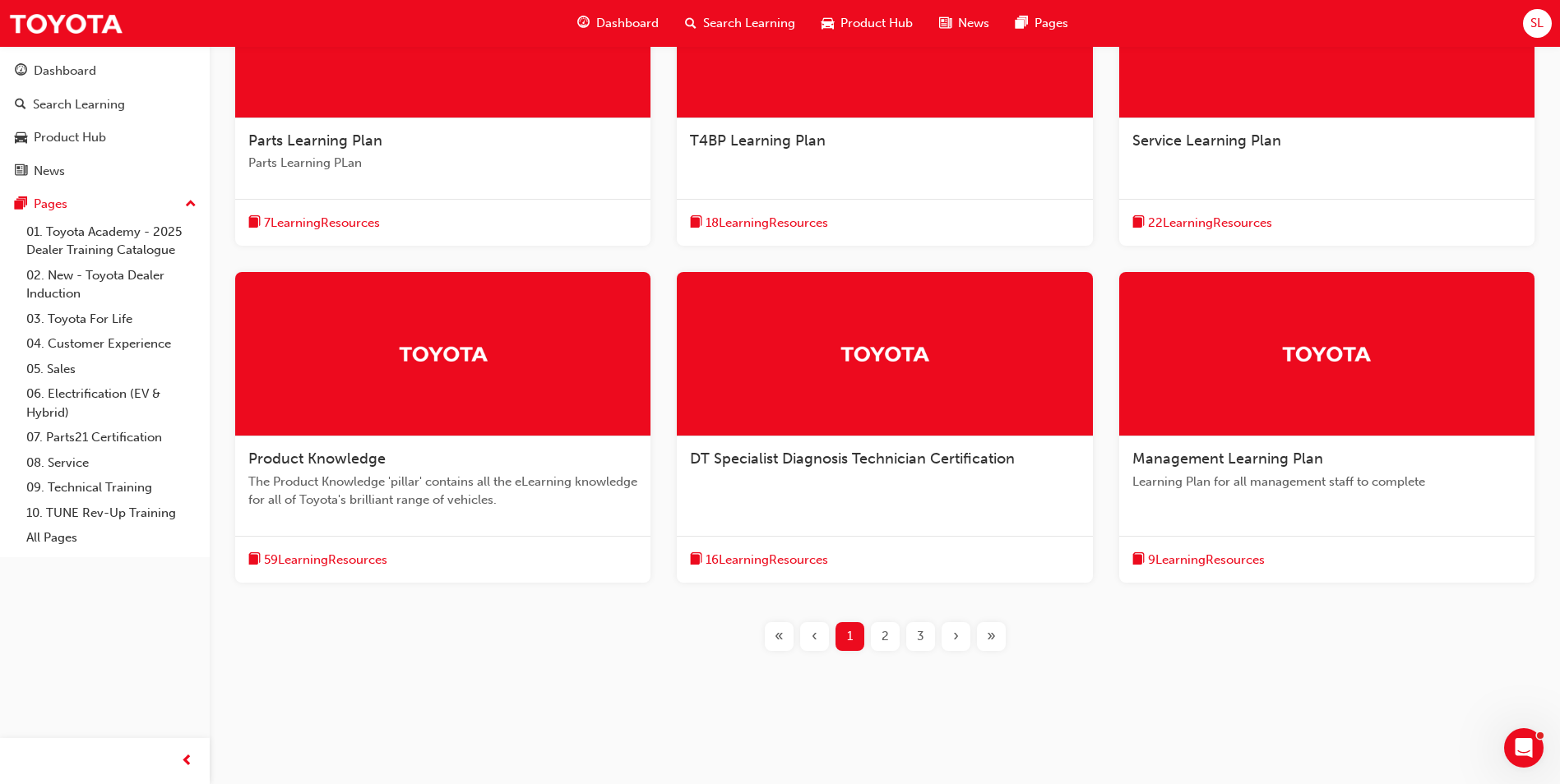
click at [1279, 487] on span "Learning Plan for all management staff to complete" at bounding box center [1326, 481] width 389 height 19
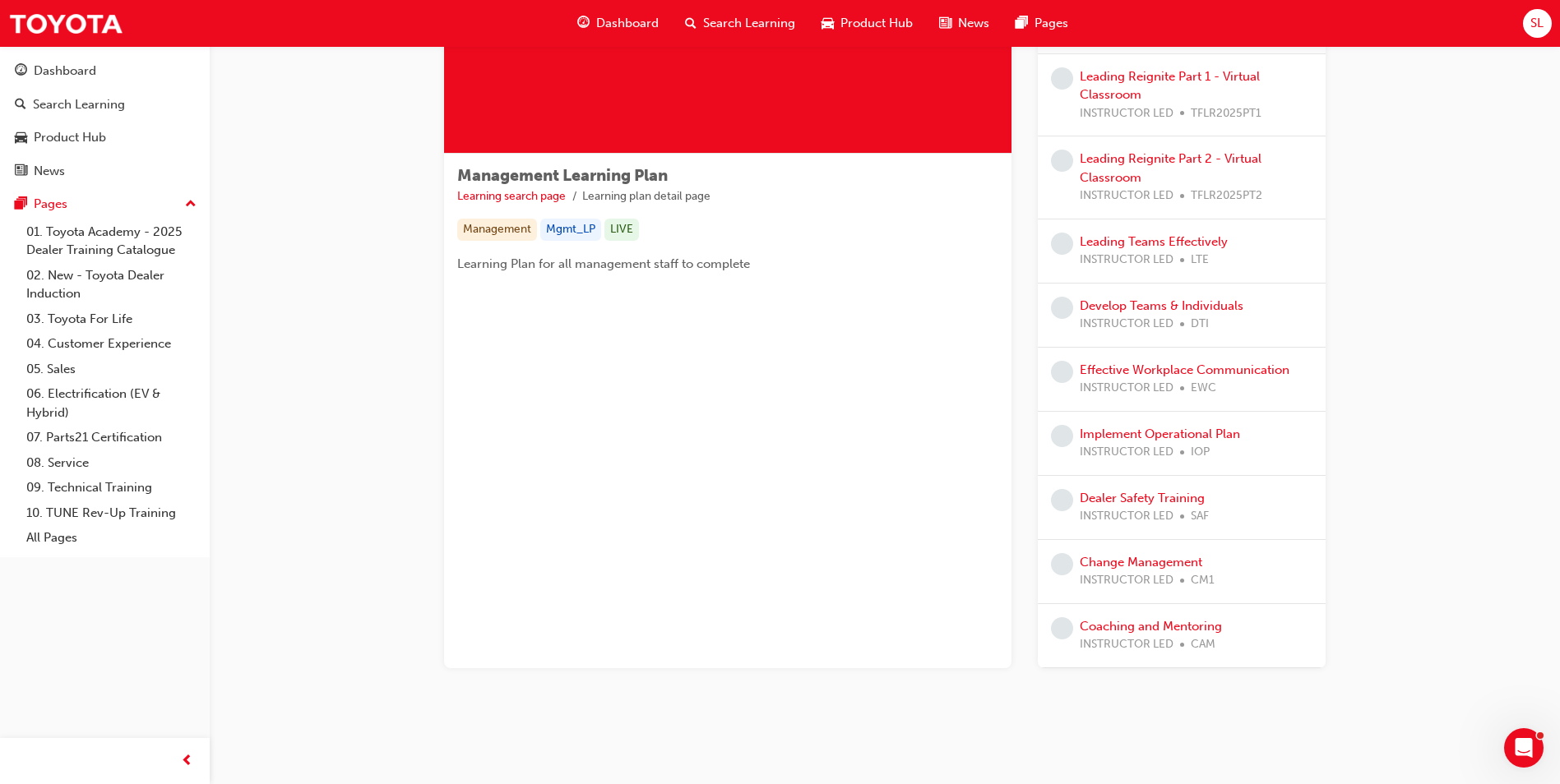
scroll to position [182, 0]
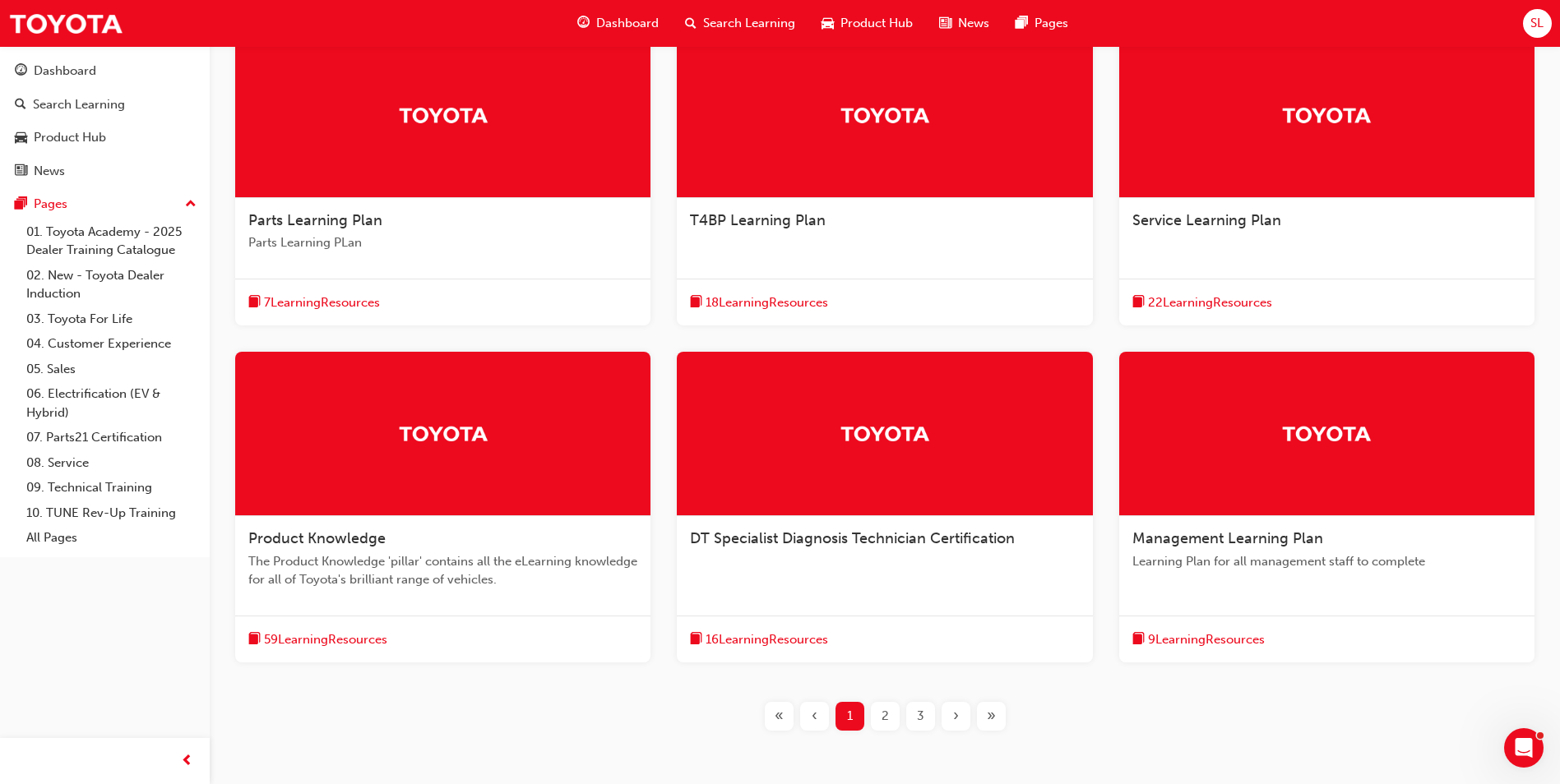
scroll to position [427, 0]
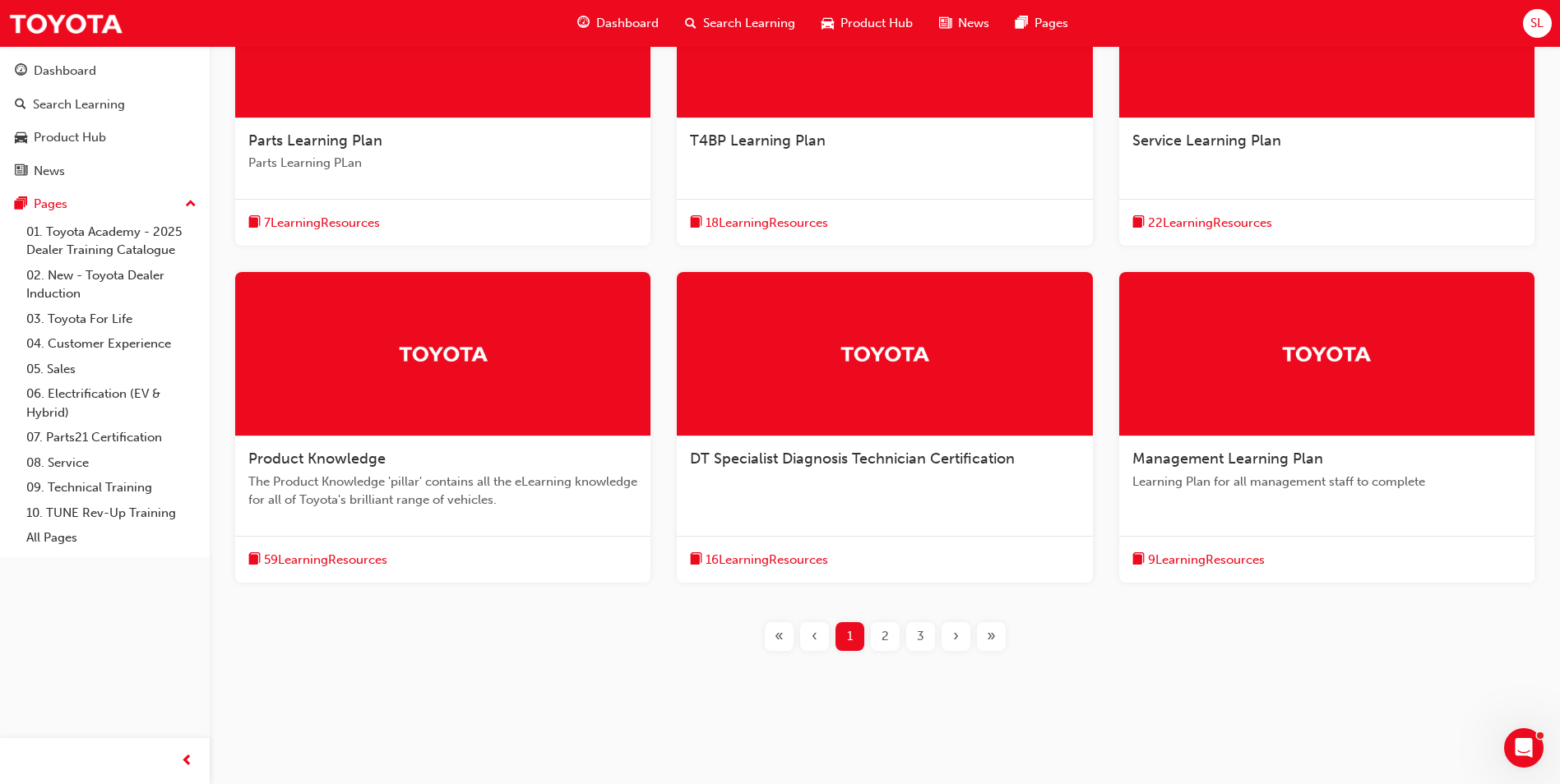
click at [888, 639] on span "2" at bounding box center [885, 636] width 7 height 19
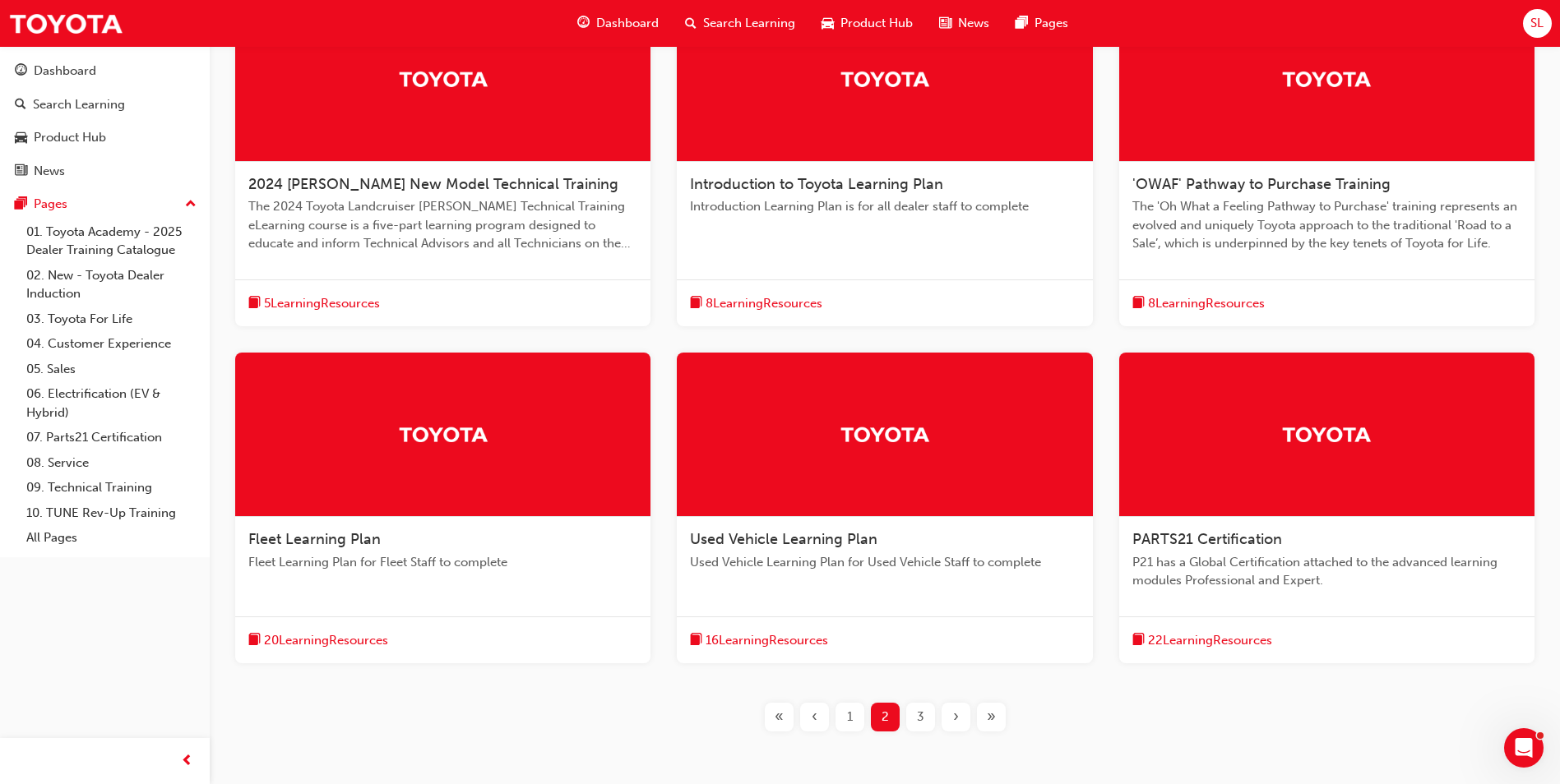
scroll to position [344, 0]
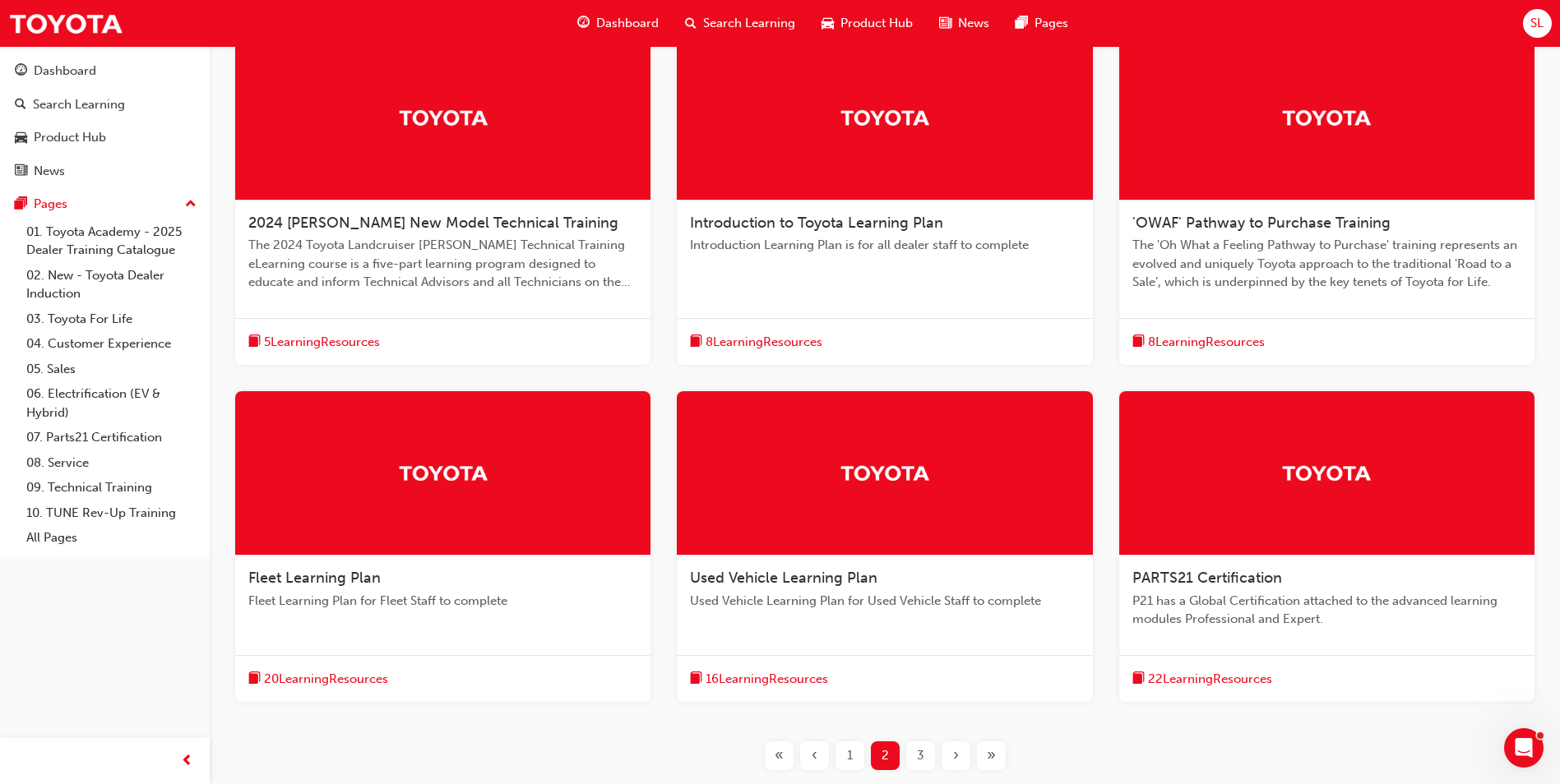
click at [488, 528] on div at bounding box center [443, 473] width 415 height 165
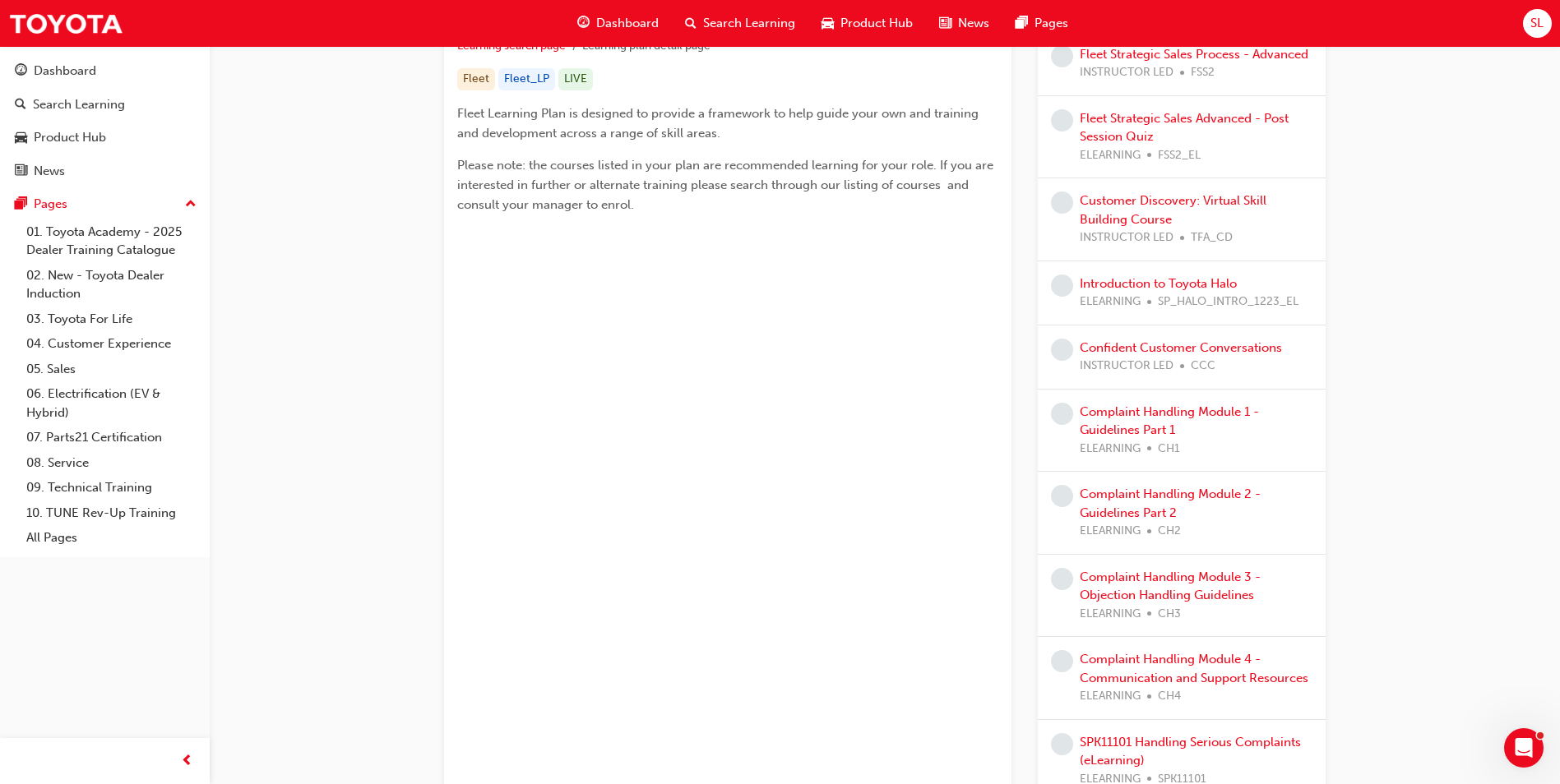
scroll to position [411, 0]
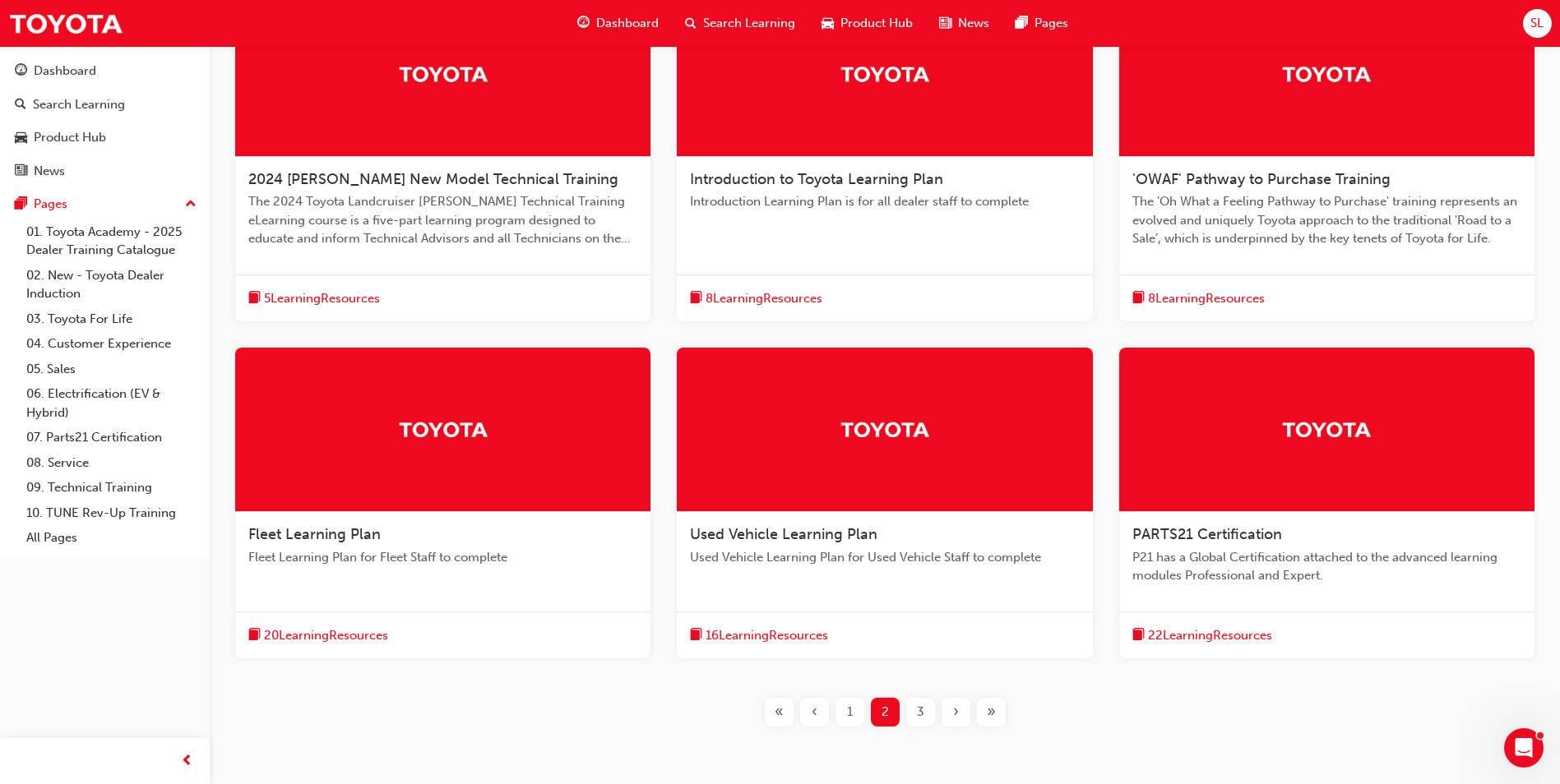
scroll to position [411, 0]
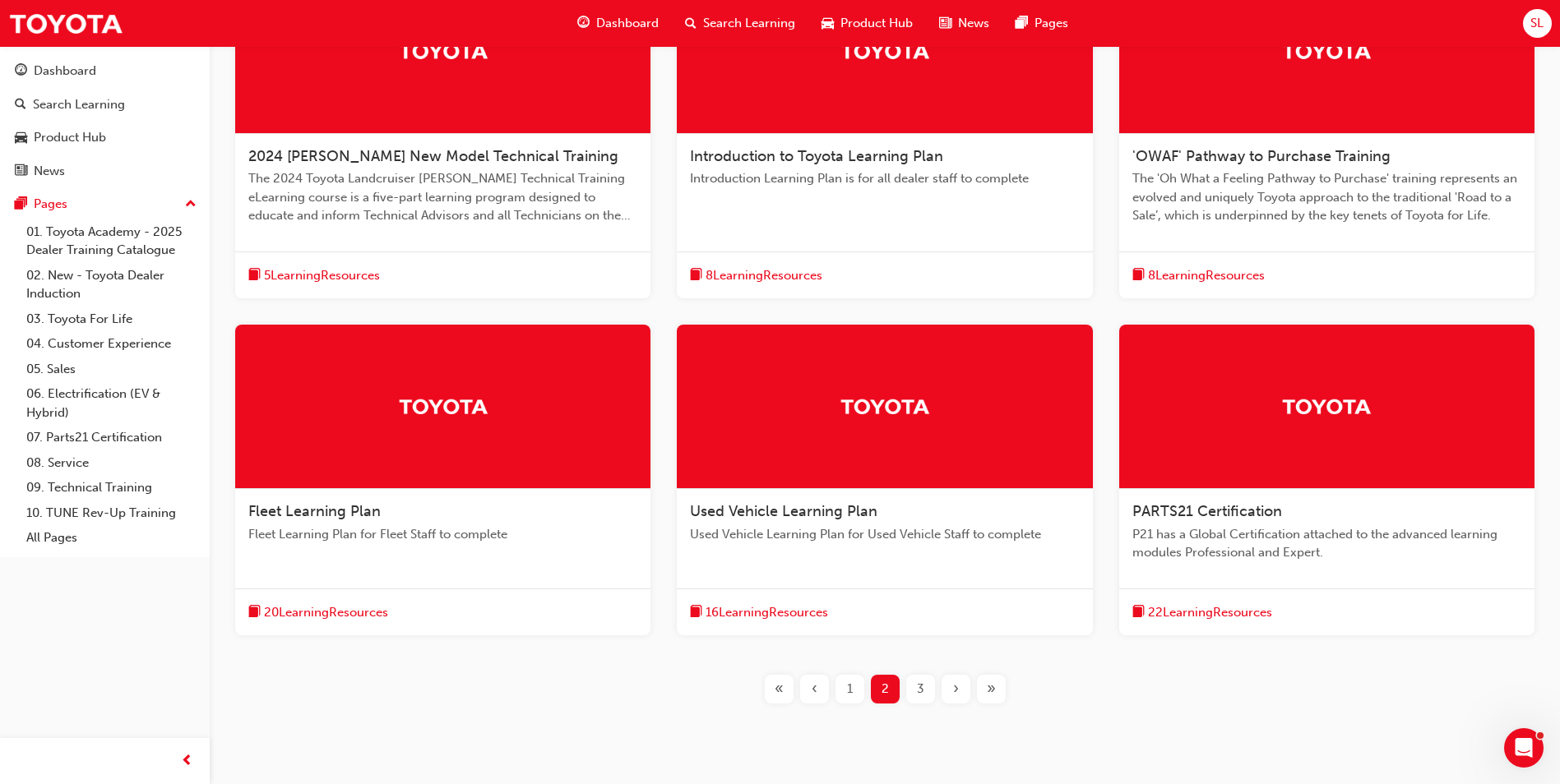
click at [917, 696] on span "3" at bounding box center [921, 688] width 7 height 19
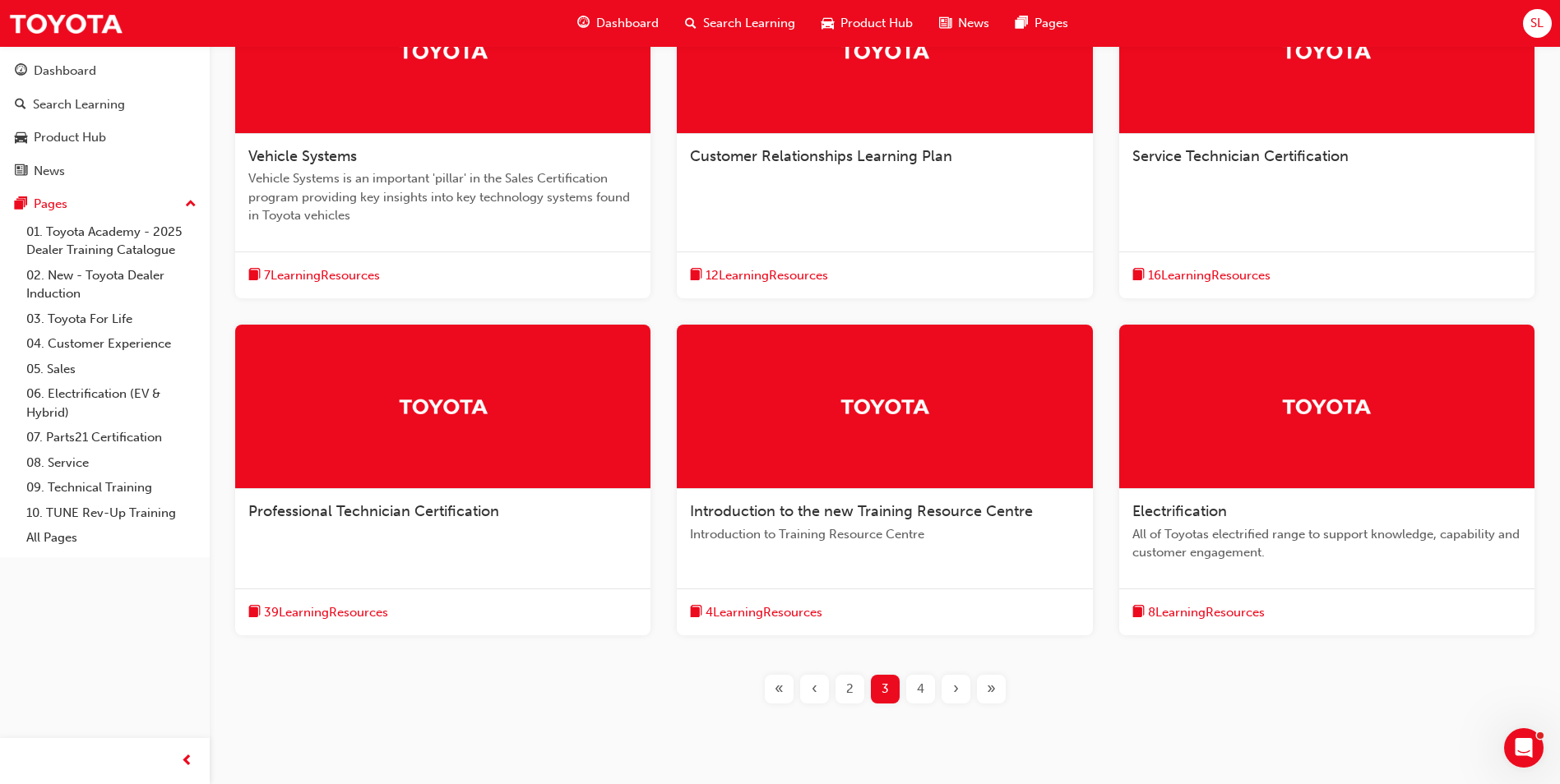
click at [829, 158] on span "Customer Relationships Learning Plan" at bounding box center [821, 156] width 262 height 18
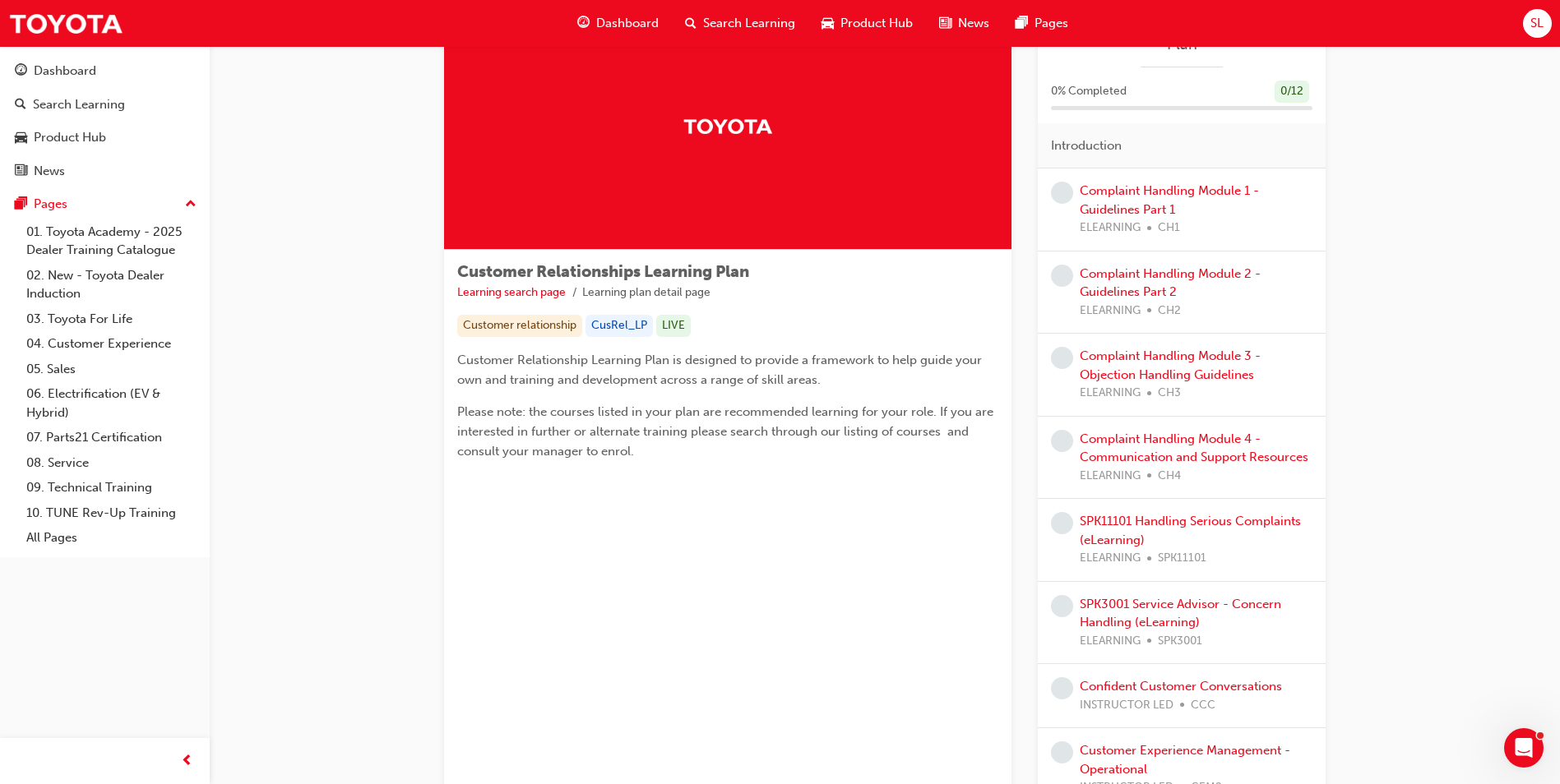
scroll to position [165, 0]
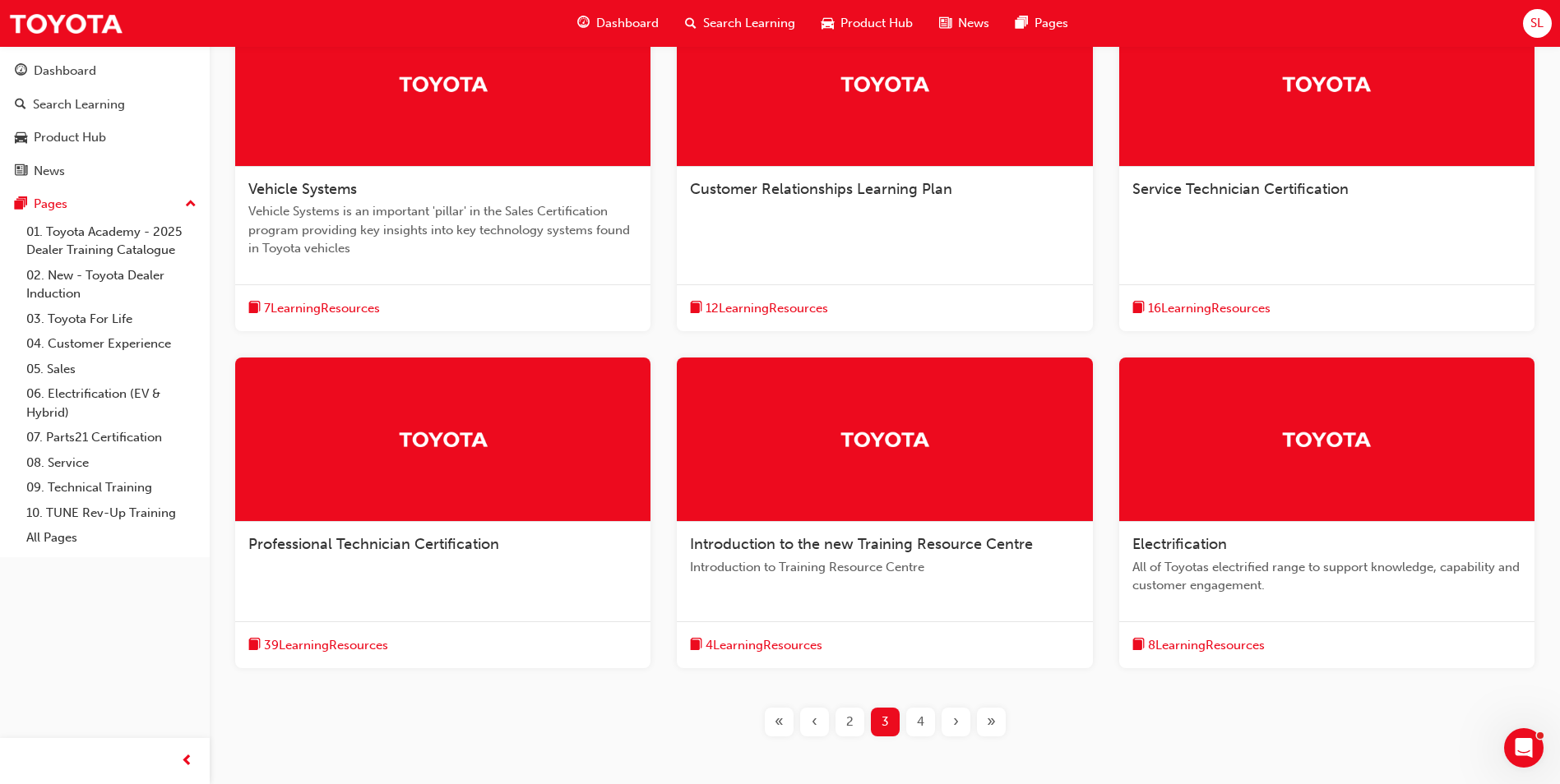
scroll to position [464, 0]
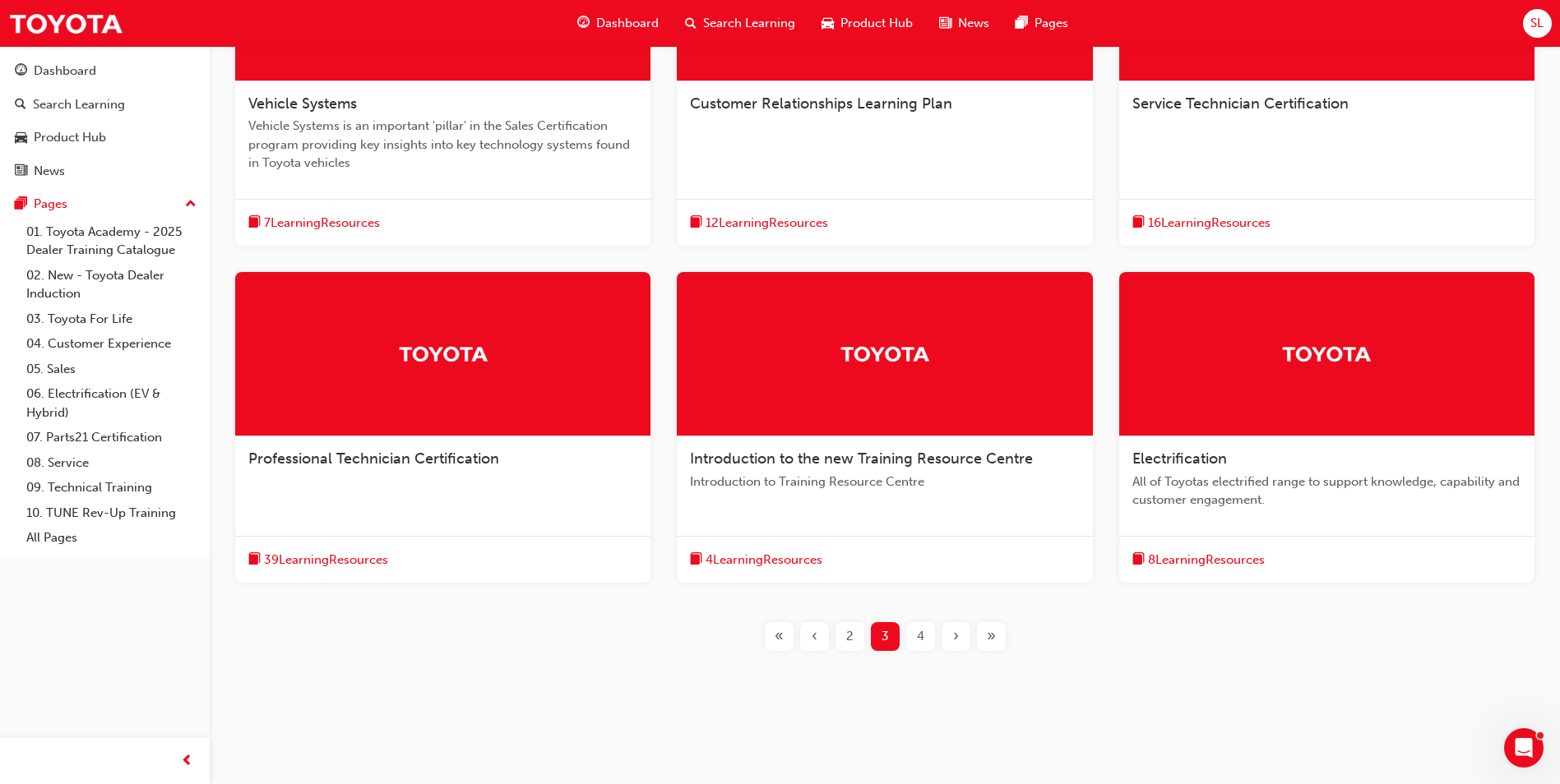
click at [922, 640] on span "4" at bounding box center [921, 636] width 7 height 19
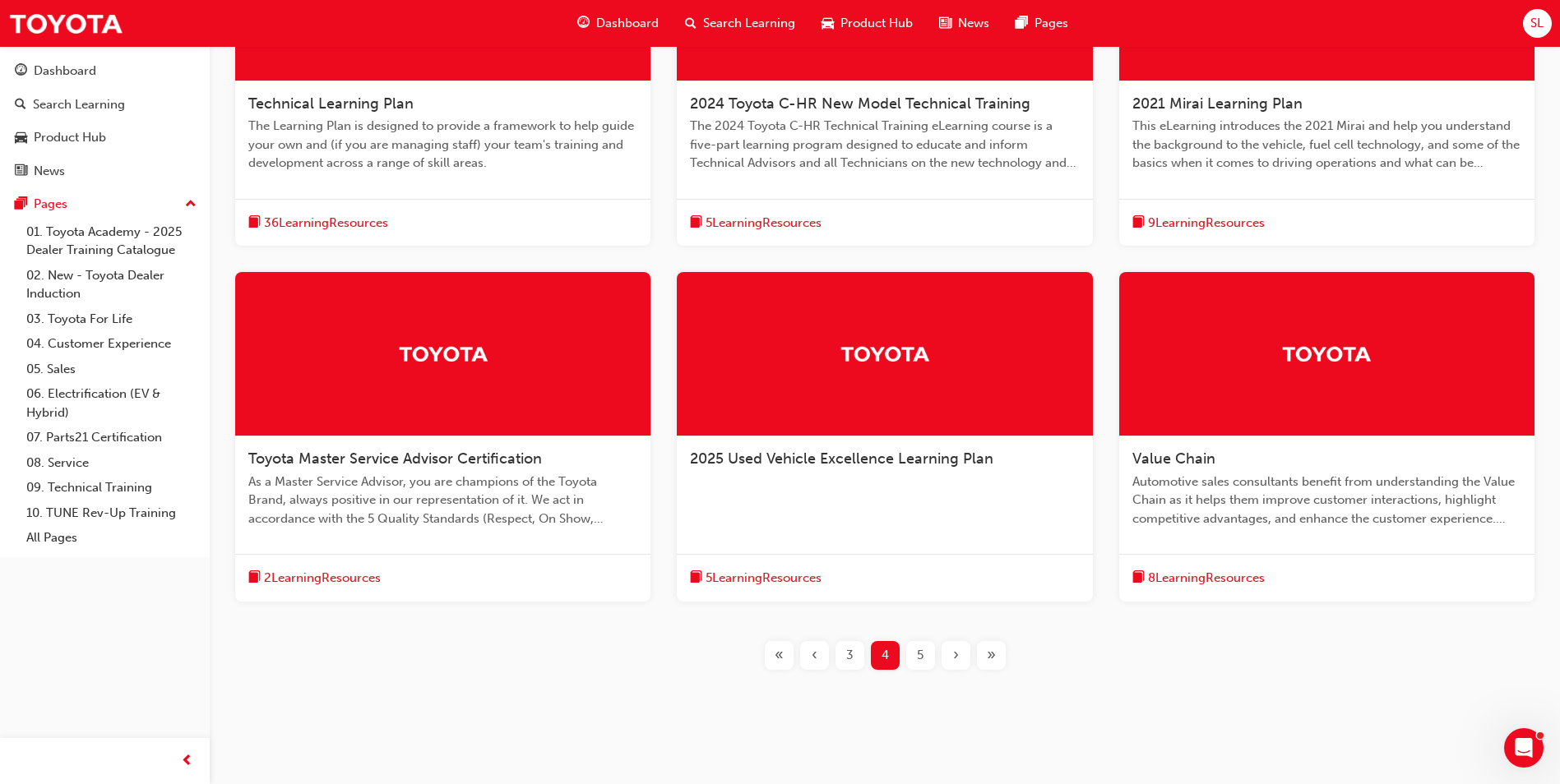
click at [1247, 399] on div at bounding box center [1326, 355] width 415 height 165
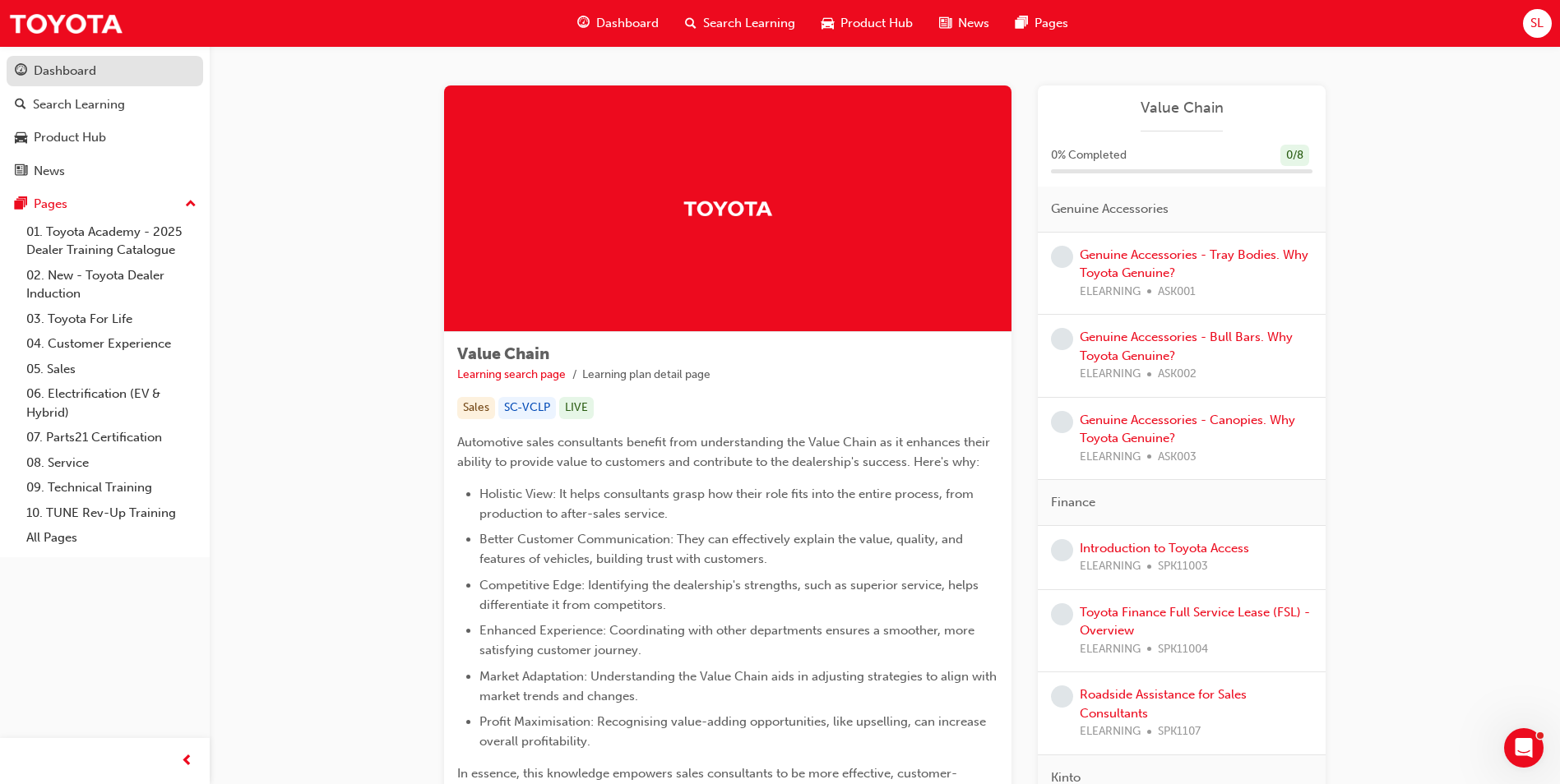
click at [75, 79] on div "Dashboard" at bounding box center [65, 71] width 63 height 19
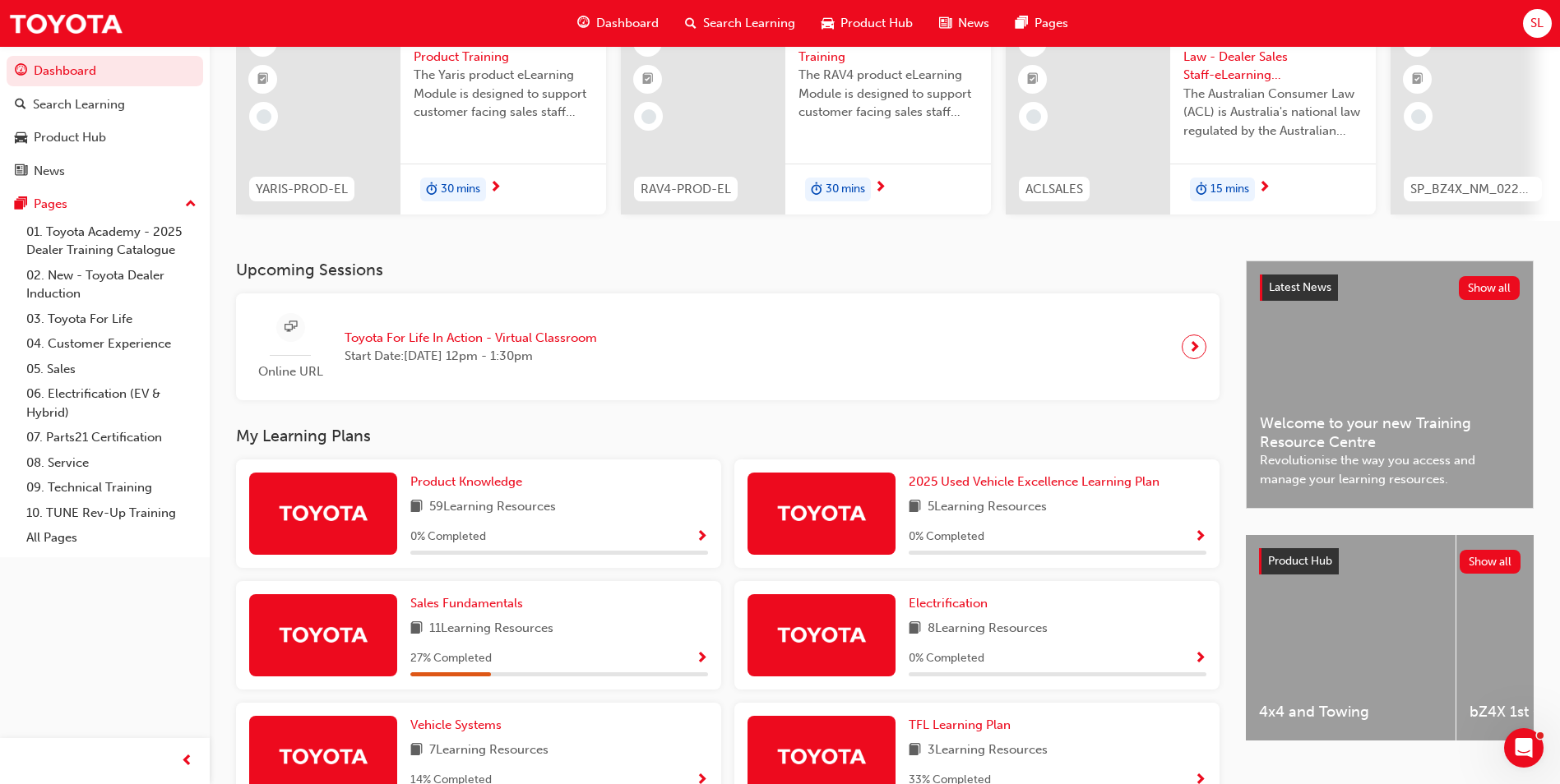
scroll to position [165, 0]
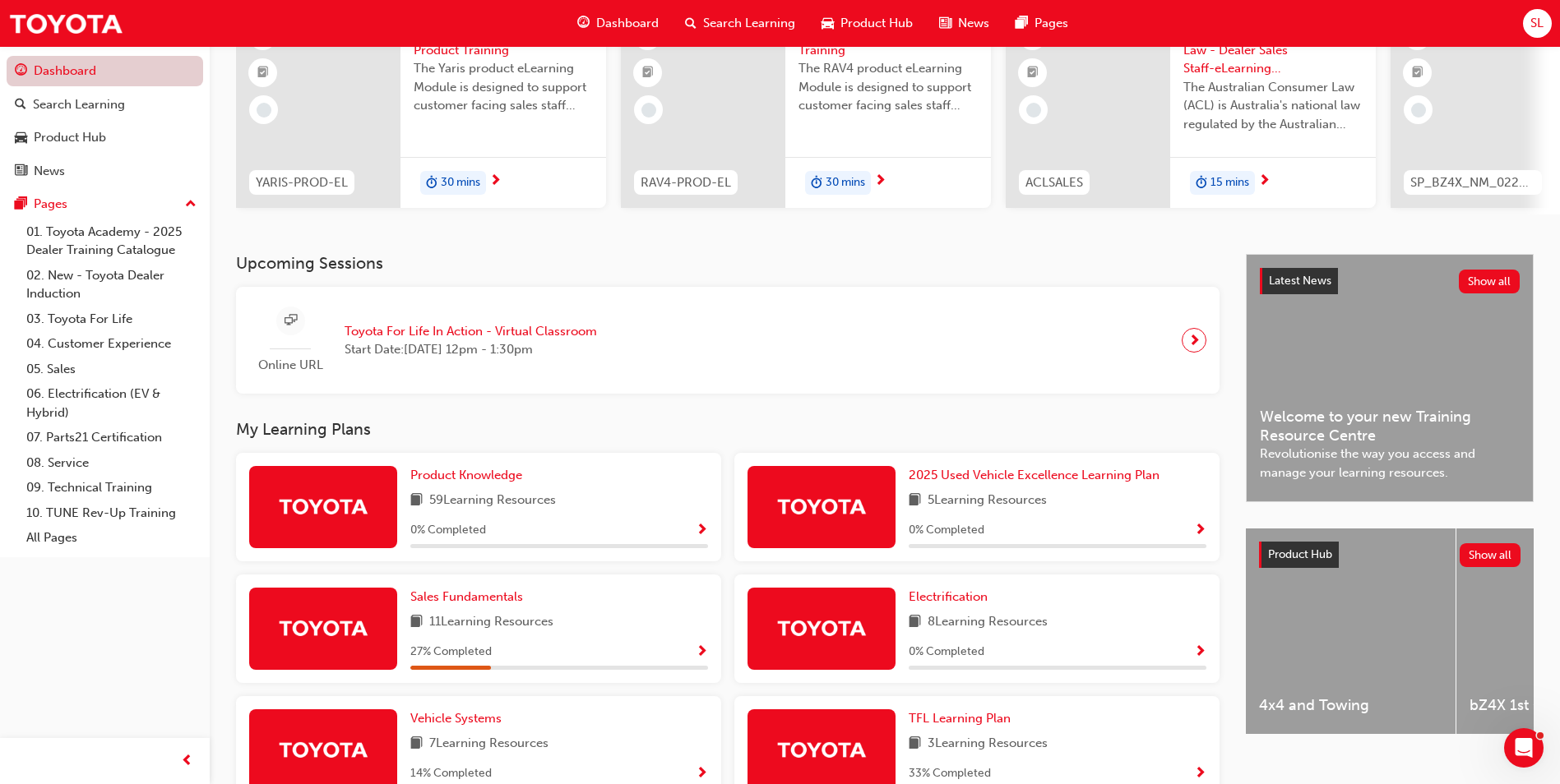
click at [118, 71] on link "Dashboard" at bounding box center [104, 71] width 197 height 30
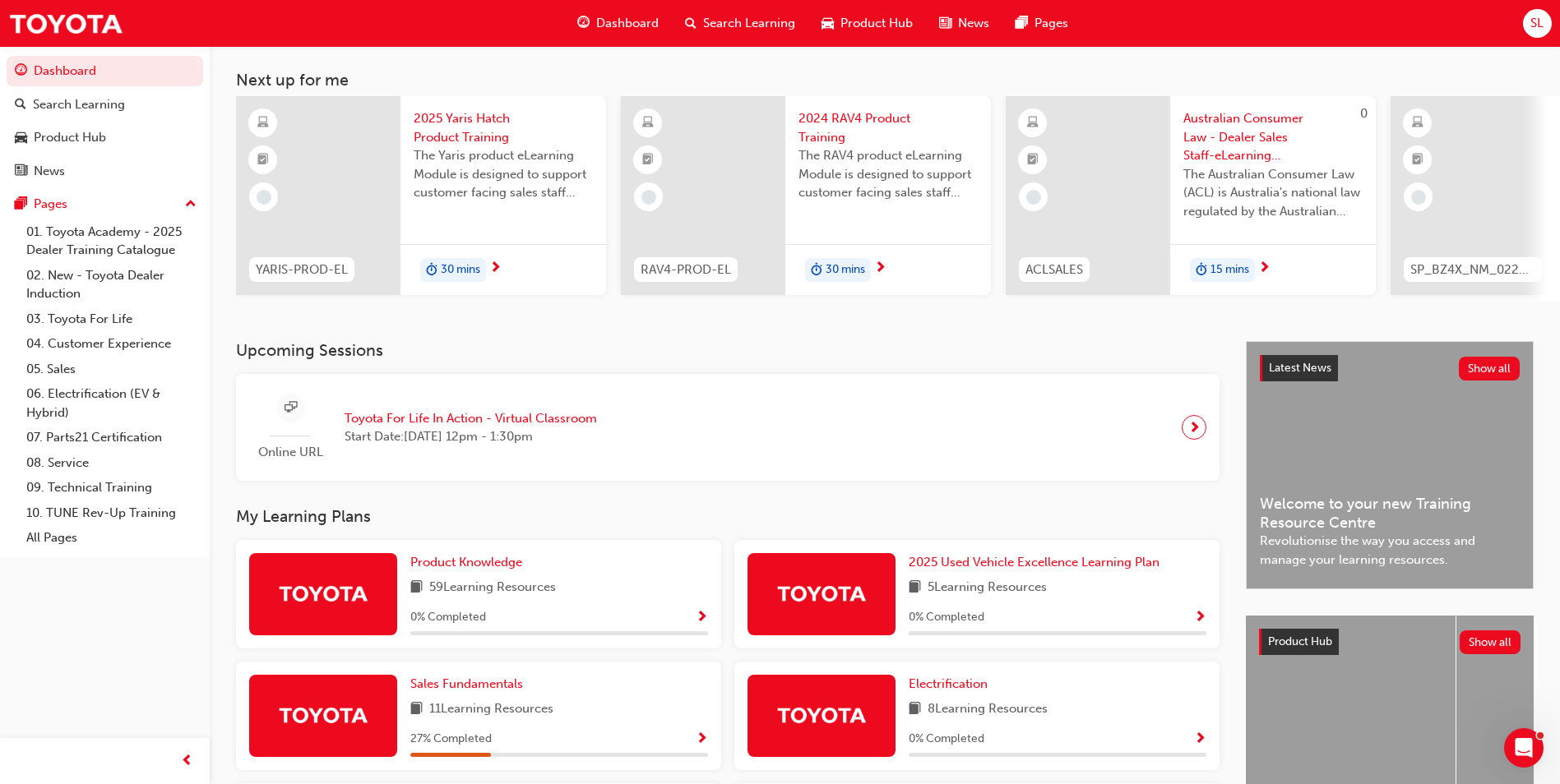
scroll to position [0, 0]
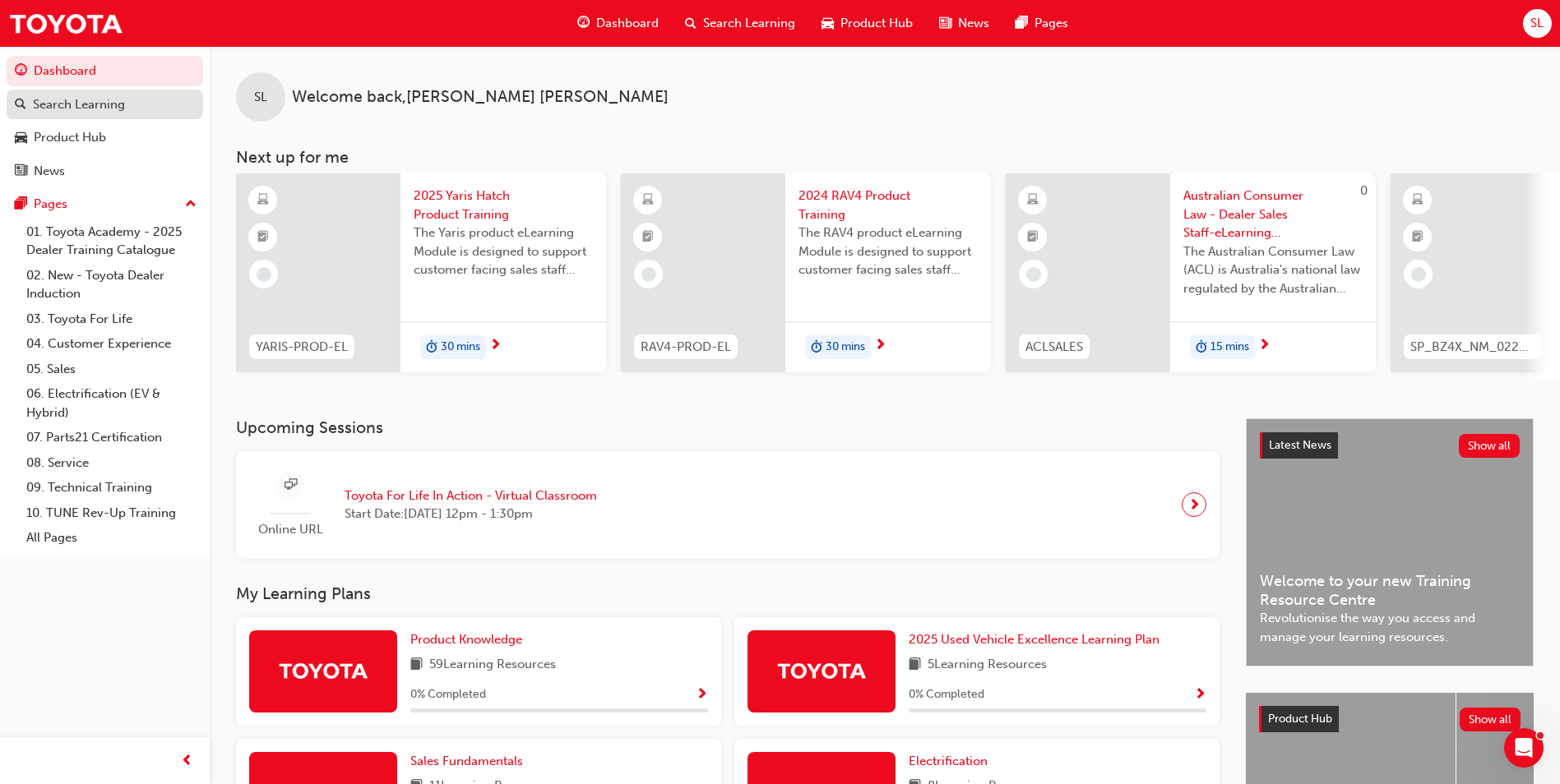
click at [106, 100] on div "Search Learning" at bounding box center [79, 104] width 92 height 19
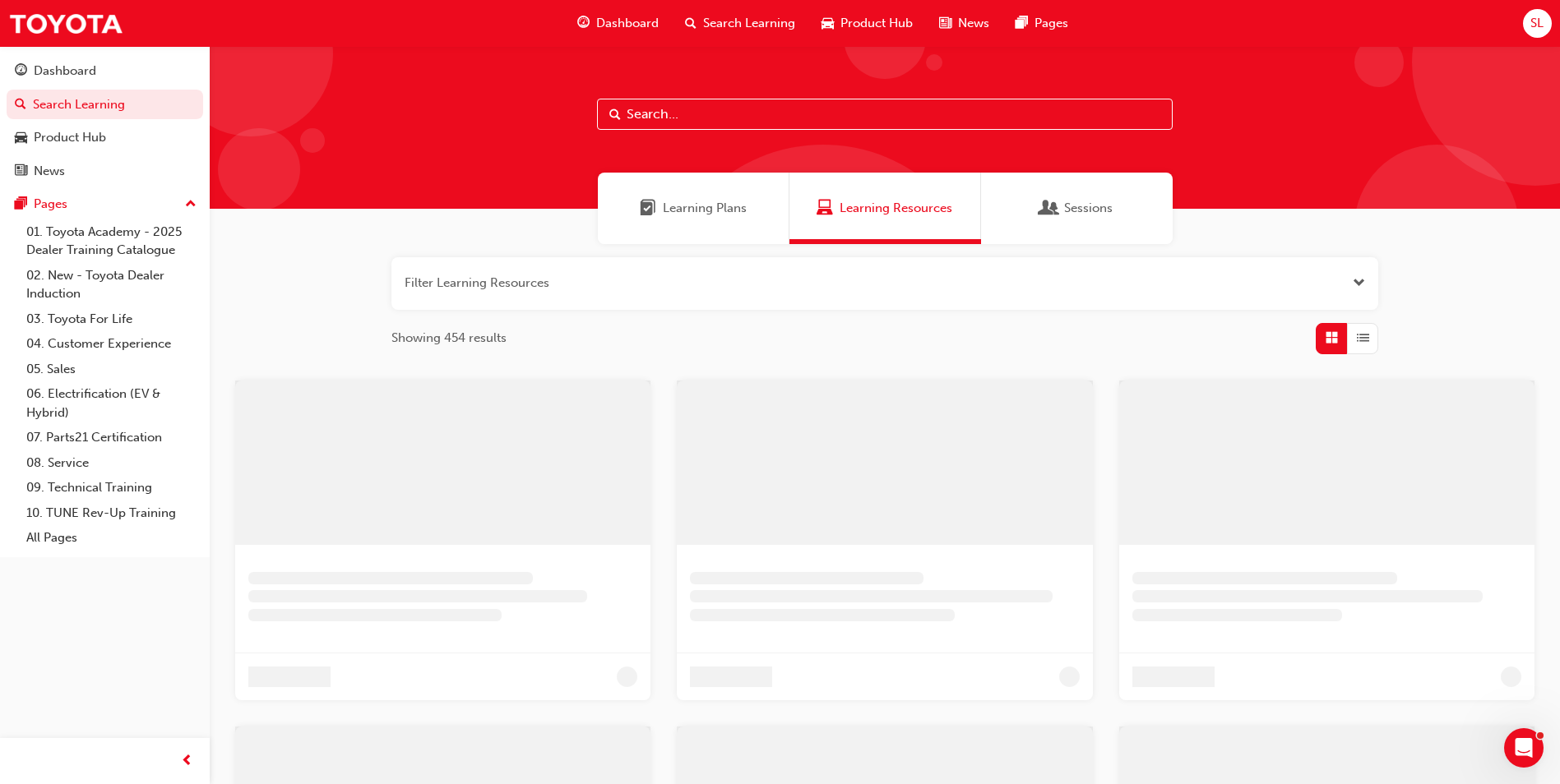
click at [748, 117] on input "text" at bounding box center [884, 113] width 575 height 31
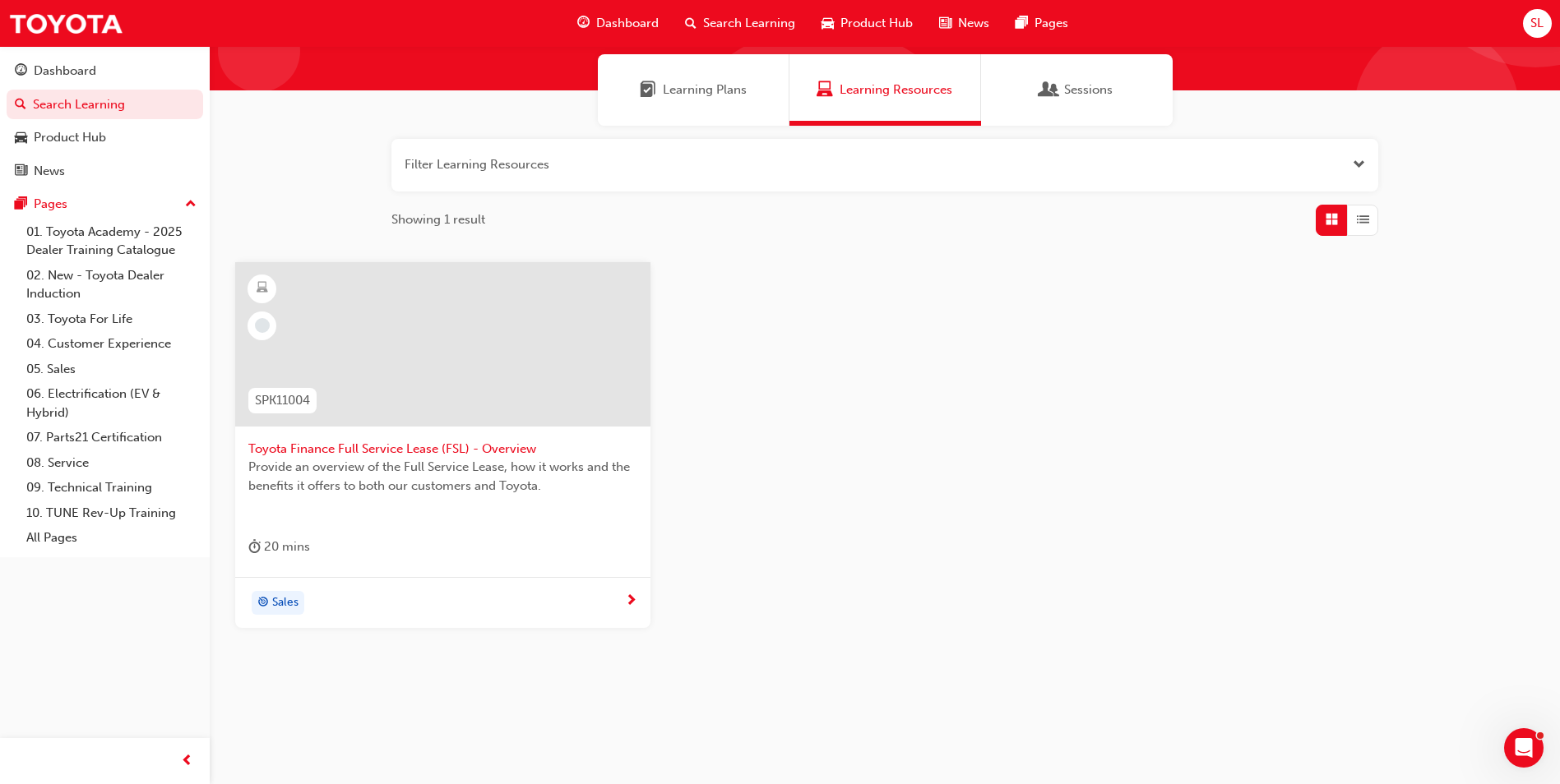
scroll to position [121, 0]
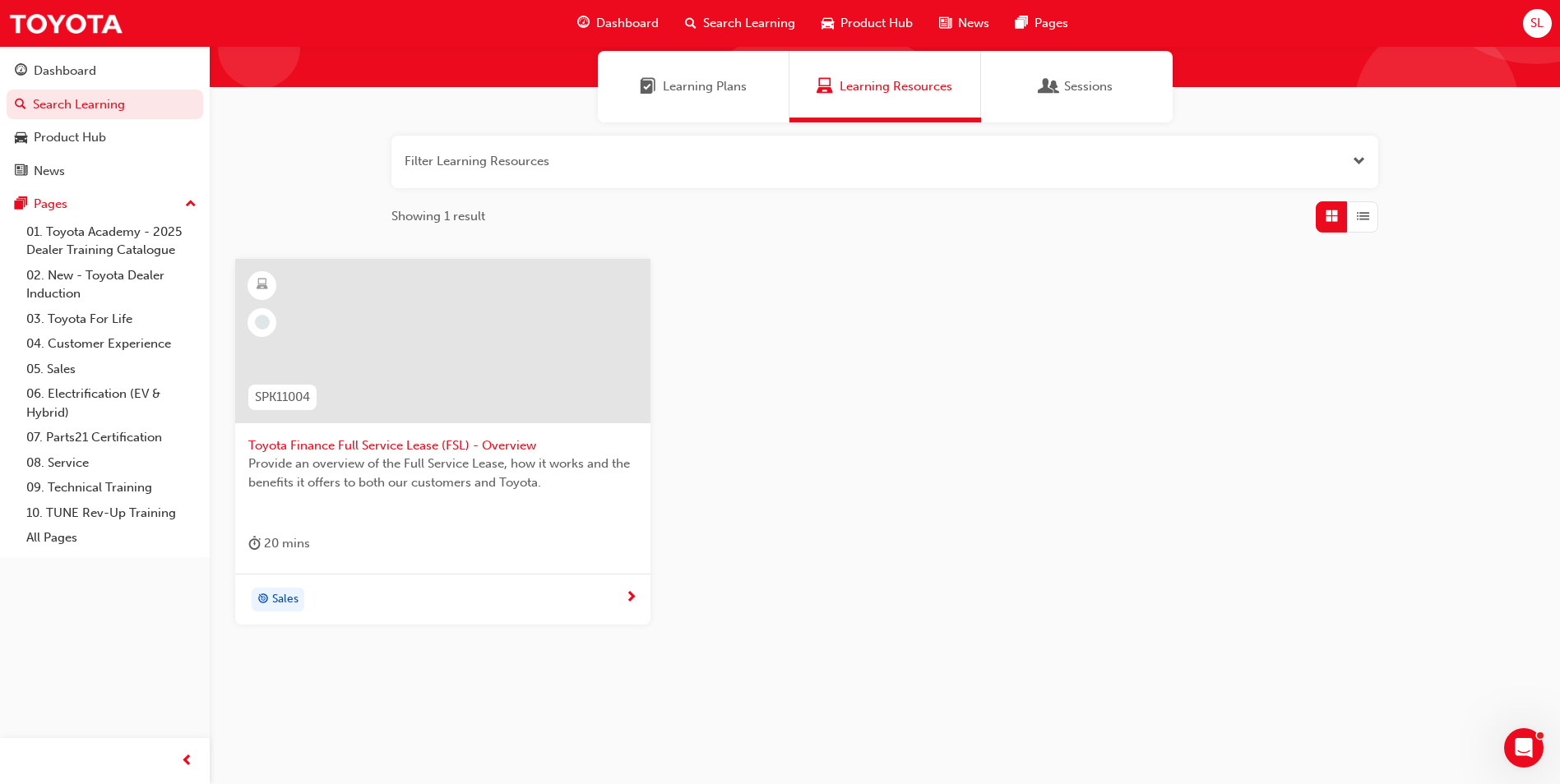
type input "finance"
click at [416, 450] on span "Toyota Finance Full Service Lease (FSL) - Overview" at bounding box center [443, 445] width 389 height 19
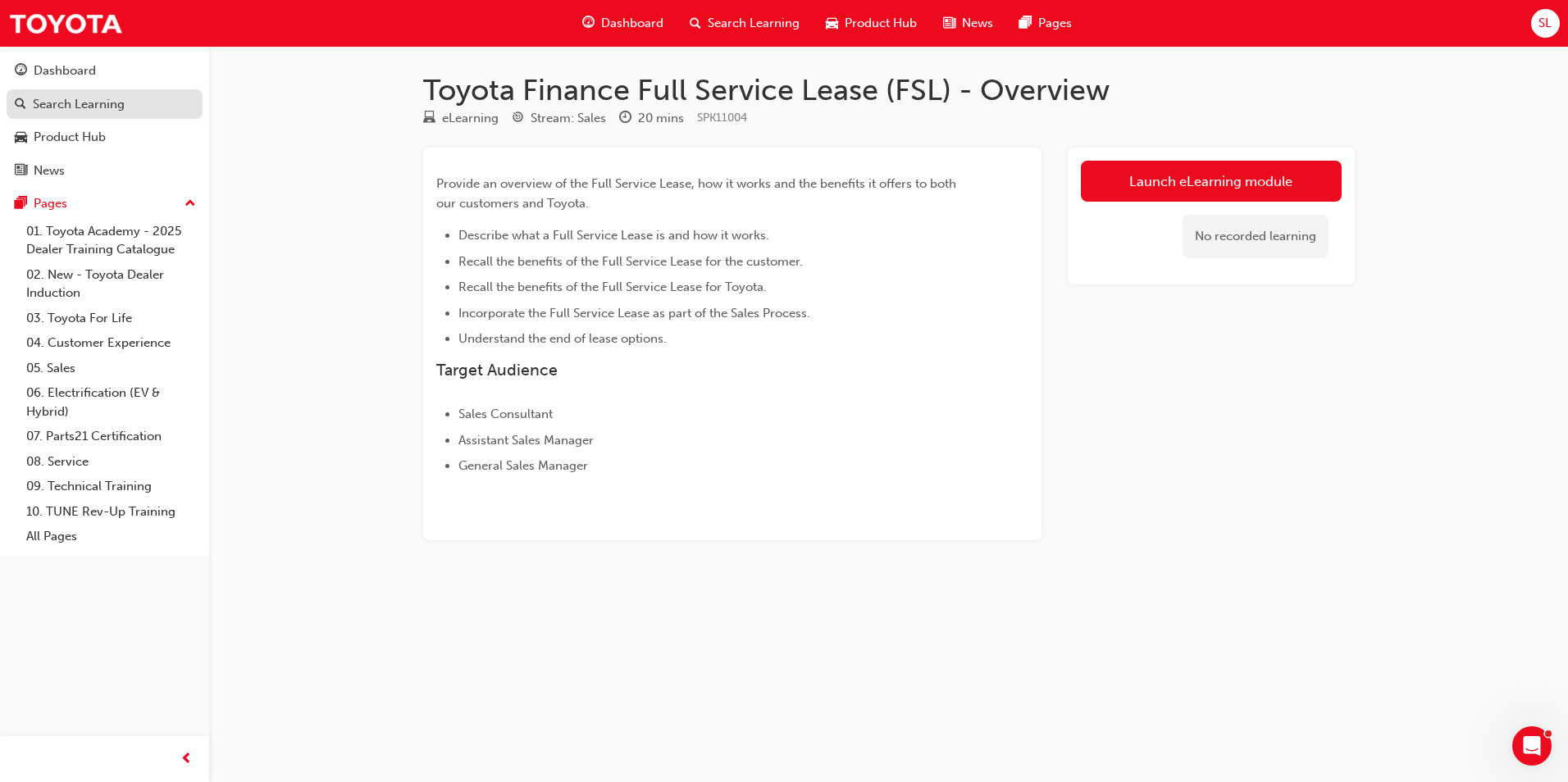
click at [87, 109] on div "Search Learning" at bounding box center [79, 104] width 92 height 19
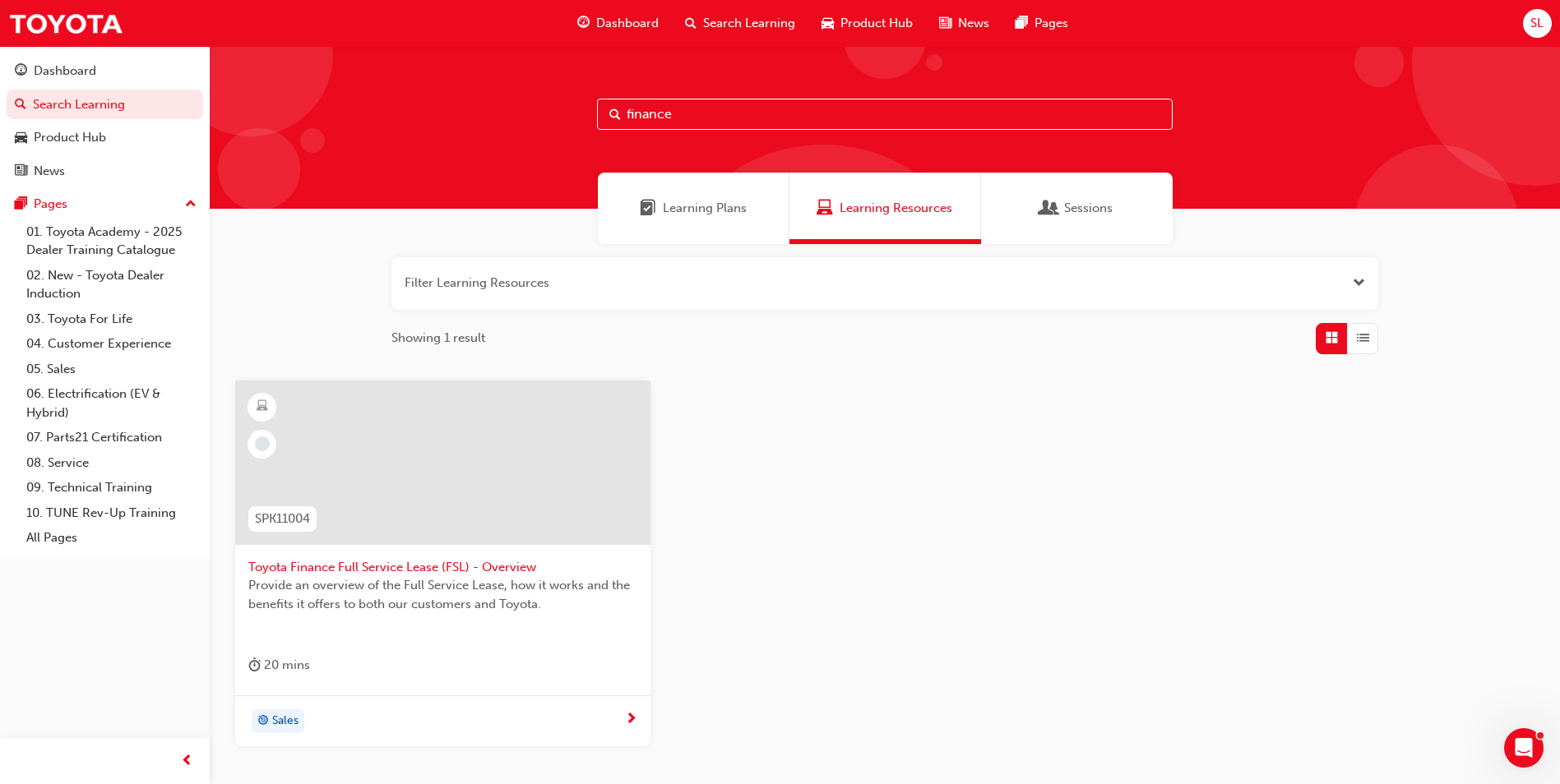
click at [718, 210] on span "Learning Plans" at bounding box center [705, 208] width 84 height 19
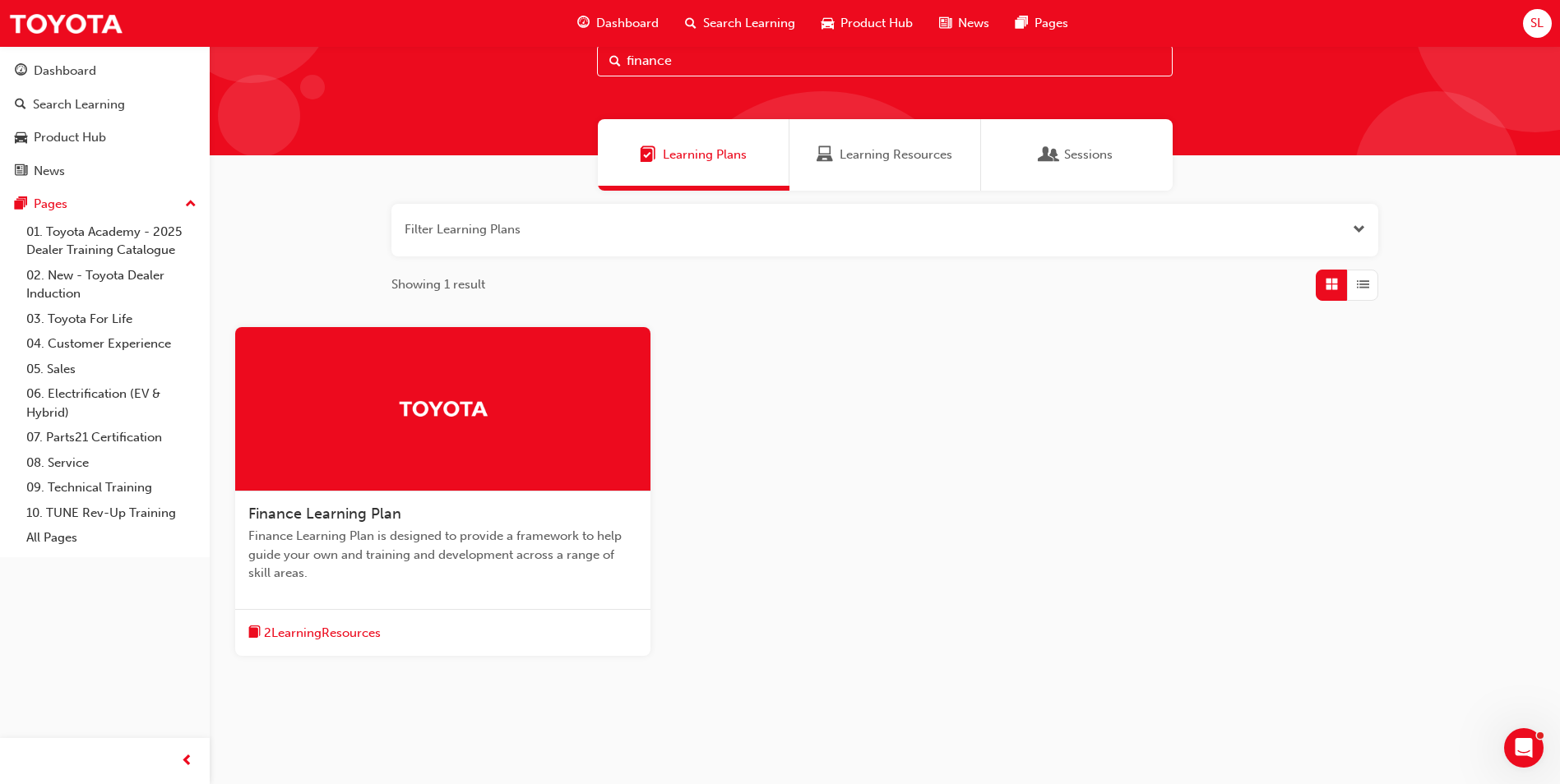
scroll to position [85, 0]
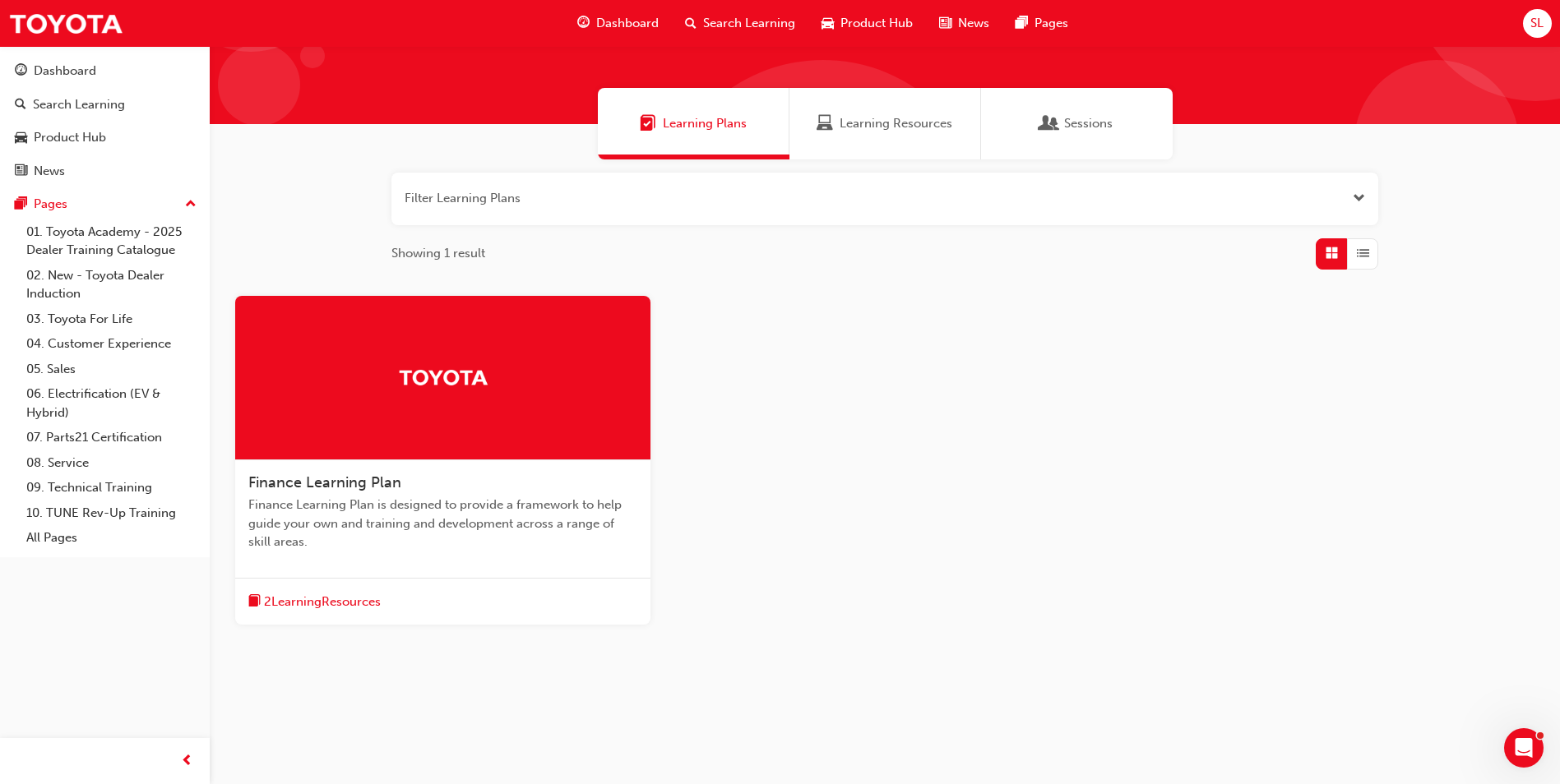
click at [350, 487] on span "Finance Learning Plan" at bounding box center [325, 482] width 153 height 18
